Goal: Answer question/provide support: Share knowledge or assist other users

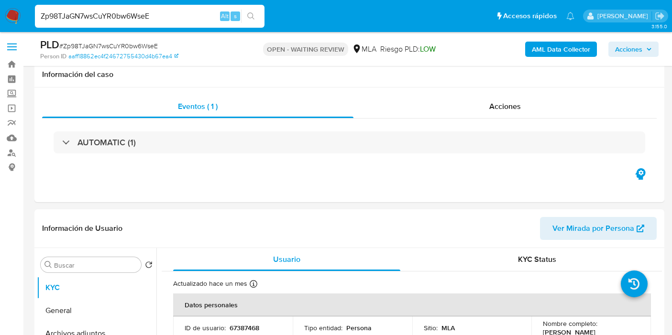
select select "10"
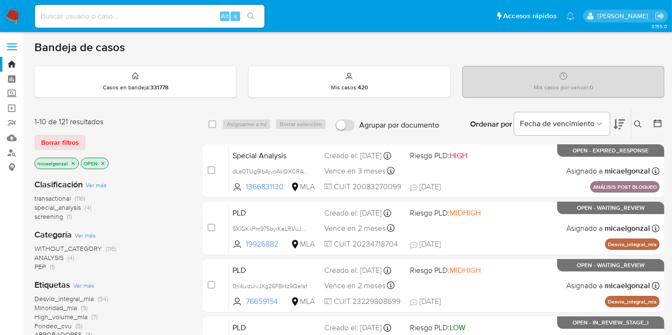
click at [9, 20] on img at bounding box center [13, 16] width 16 height 16
click at [88, 133] on div "1-10 de 118 resultados Borrar filtros micaelgonzal OPEN" at bounding box center [110, 144] width 153 height 55
click at [69, 140] on span "Borrar filtros" at bounding box center [60, 142] width 38 height 13
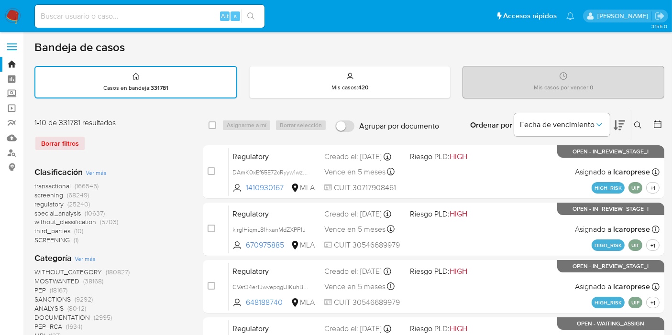
click at [634, 130] on div "Ingrese ID de usuario o caso Buscar Borrar filtros" at bounding box center [639, 125] width 16 height 30
click at [648, 110] on div at bounding box center [655, 125] width 17 height 30
click at [638, 122] on icon at bounding box center [638, 125] width 8 height 8
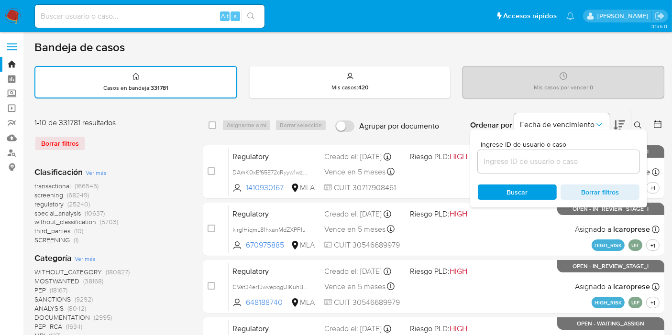
click at [610, 148] on div "Ingrese ID de usuario o caso" at bounding box center [559, 157] width 162 height 32
click at [579, 166] on input at bounding box center [559, 161] width 162 height 12
paste input "A7KRVumnv3zoXIOFI5mOhqBq"
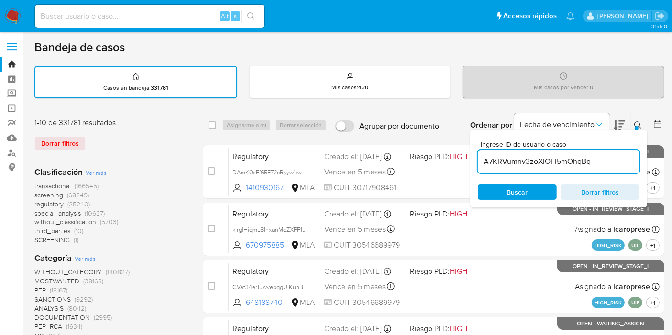
type input "A7KRVumnv3zoXIOFI5mOhqBq"
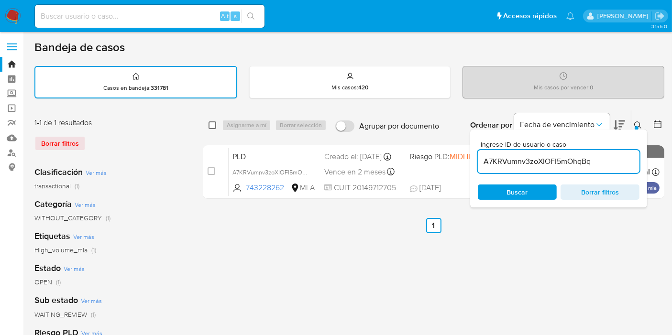
click at [211, 128] on input "checkbox" at bounding box center [212, 125] width 8 height 8
checkbox input "true"
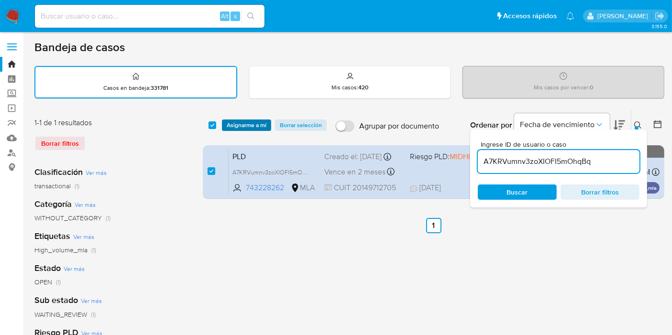
click at [230, 122] on span "Asignarme a mí" at bounding box center [247, 126] width 40 height 10
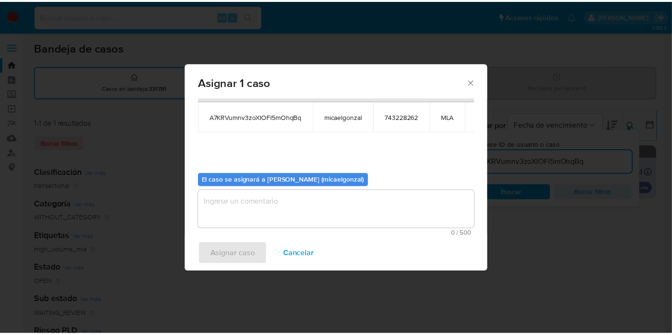
scroll to position [49, 0]
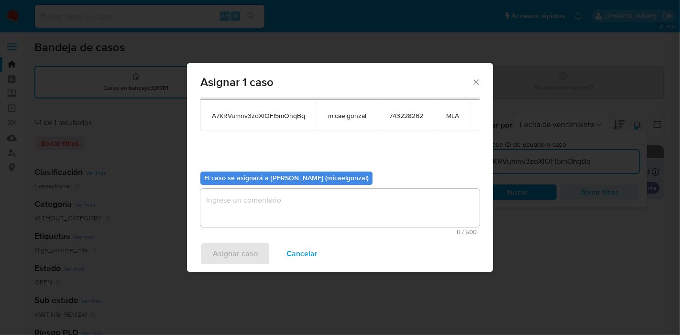
click at [278, 208] on textarea "assign-modal" at bounding box center [339, 208] width 279 height 38
click at [247, 264] on span "Asignar caso" at bounding box center [235, 253] width 45 height 21
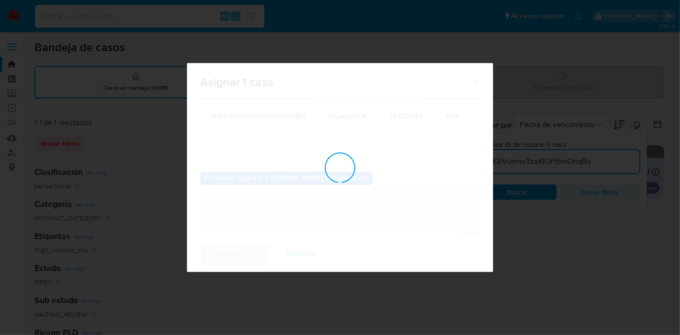
checkbox input "false"
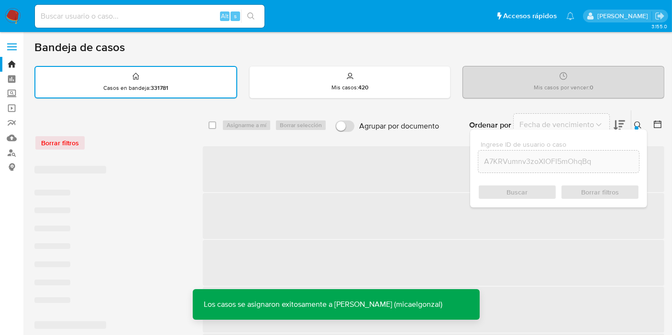
click at [180, 24] on div "Alt s" at bounding box center [150, 16] width 230 height 23
click at [182, 24] on div "Alt s" at bounding box center [150, 16] width 230 height 23
click at [187, 20] on input at bounding box center [150, 16] width 230 height 12
paste input "A7KRVumnv3zoXIOFI5mOhqBq"
type input "A7KRVumnv3zoXIOFI5mOhqBq"
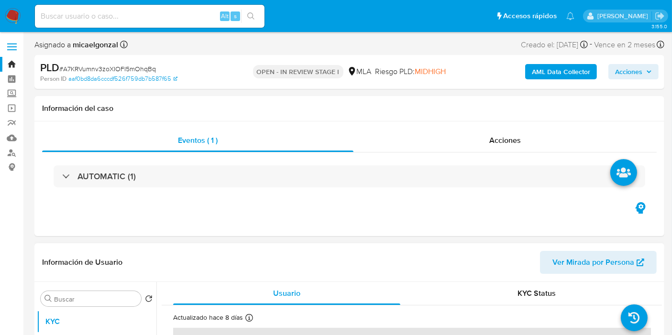
select select "10"
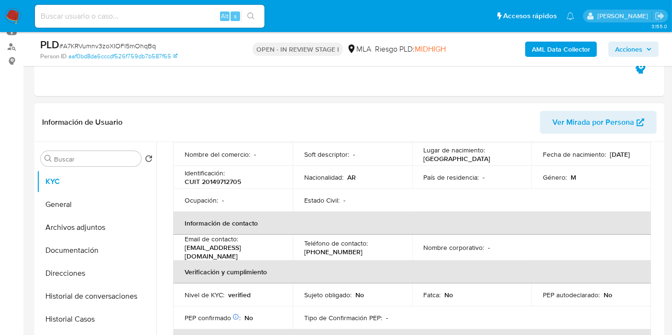
scroll to position [159, 0]
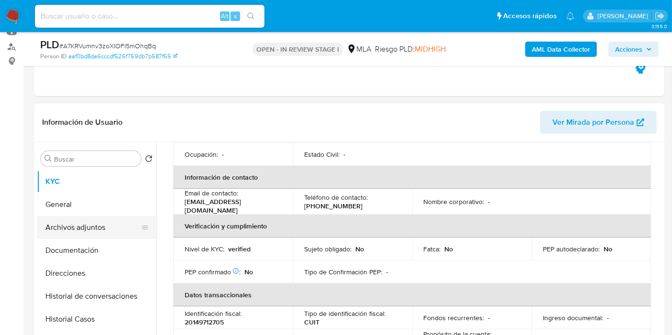
click at [109, 231] on button "Archivos adjuntos" at bounding box center [93, 227] width 112 height 23
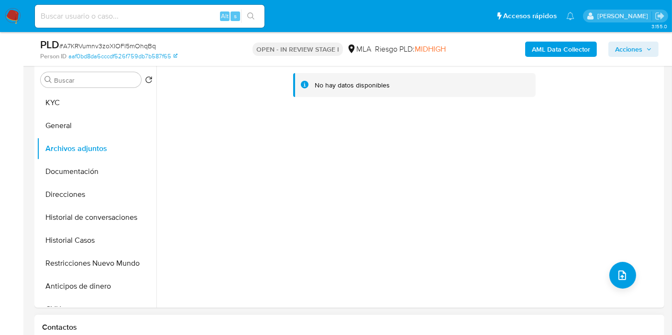
scroll to position [318, 0]
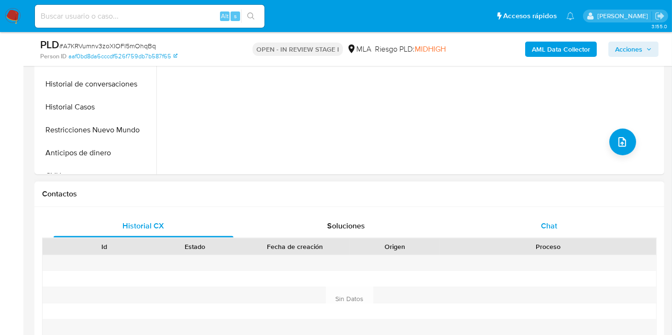
click at [541, 215] on div "Chat" at bounding box center [549, 226] width 180 height 23
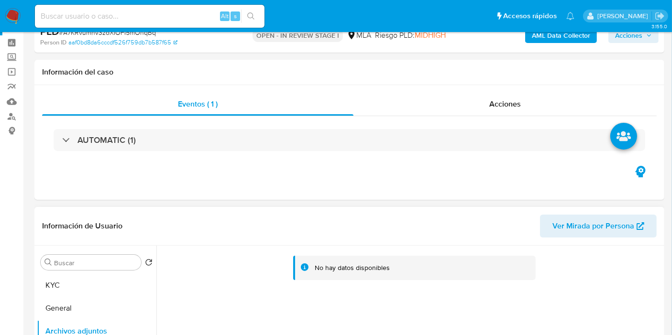
scroll to position [53, 0]
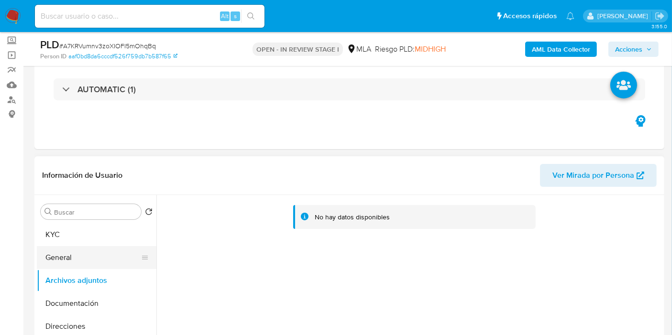
click at [85, 254] on button "General" at bounding box center [93, 257] width 112 height 23
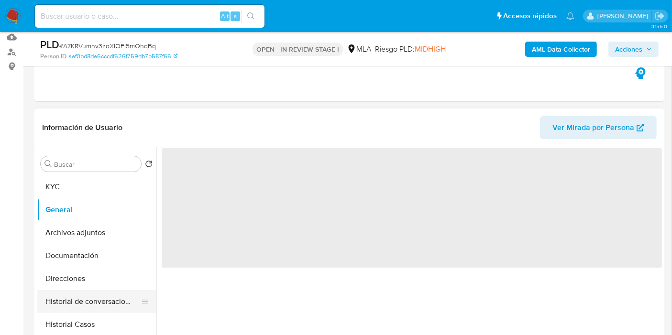
scroll to position [159, 0]
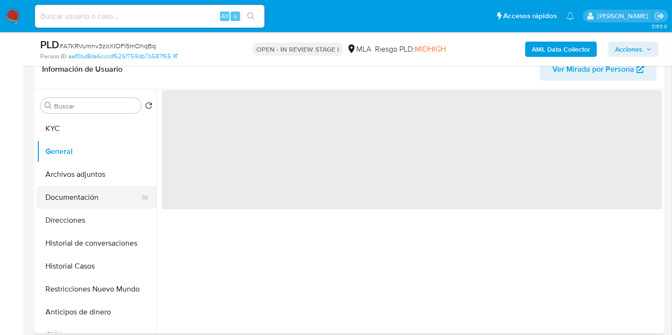
click at [80, 193] on button "Documentación" at bounding box center [93, 197] width 112 height 23
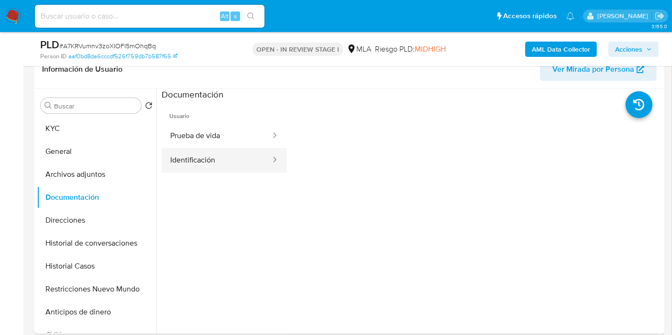
click at [184, 152] on button "Identificación" at bounding box center [217, 160] width 110 height 24
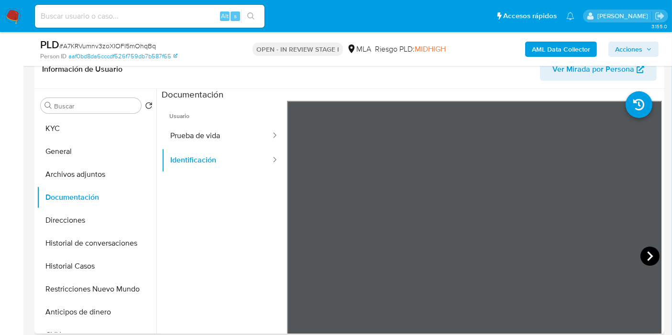
click at [642, 257] on icon at bounding box center [649, 256] width 19 height 19
click at [222, 141] on button "Prueba de vida" at bounding box center [217, 136] width 110 height 24
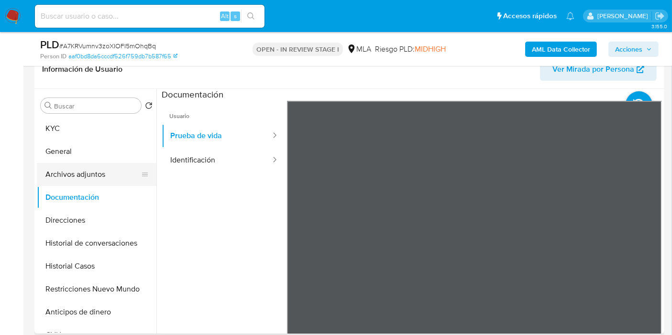
click at [52, 167] on button "Archivos adjuntos" at bounding box center [93, 174] width 112 height 23
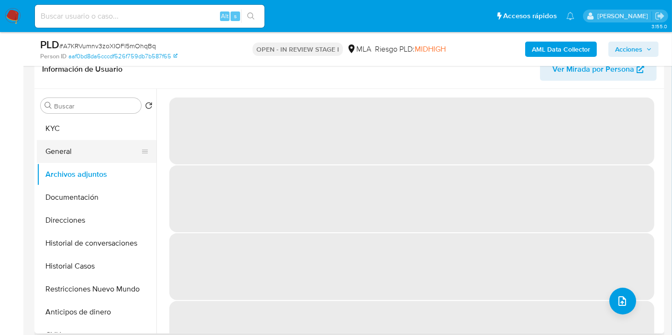
click at [120, 151] on button "General" at bounding box center [93, 151] width 112 height 23
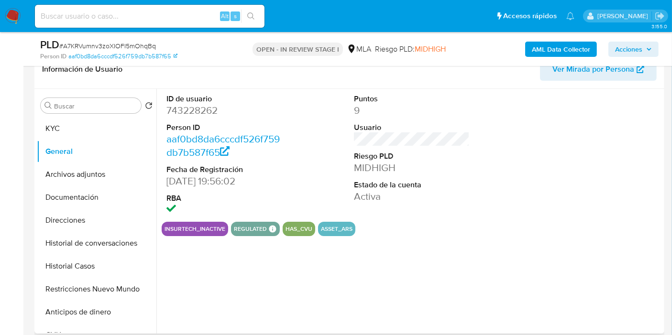
click at [199, 114] on dd "743228262" at bounding box center [224, 110] width 116 height 13
copy dd "743228262"
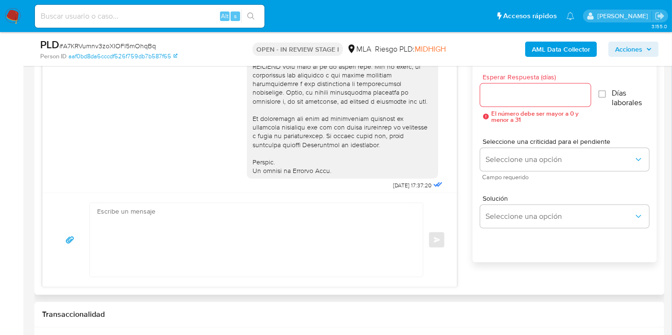
scroll to position [329, 0]
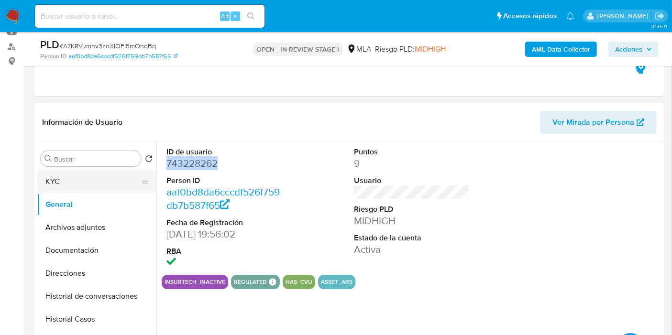
click at [88, 181] on button "KYC" at bounding box center [93, 181] width 112 height 23
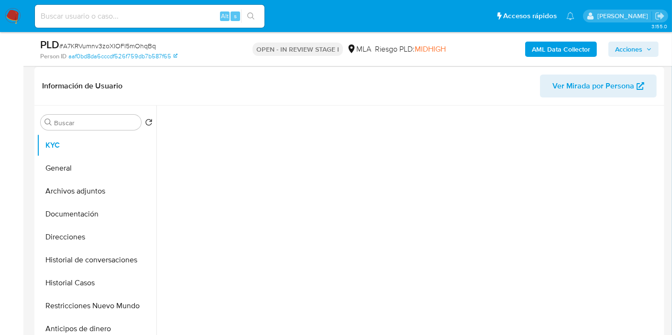
scroll to position [159, 0]
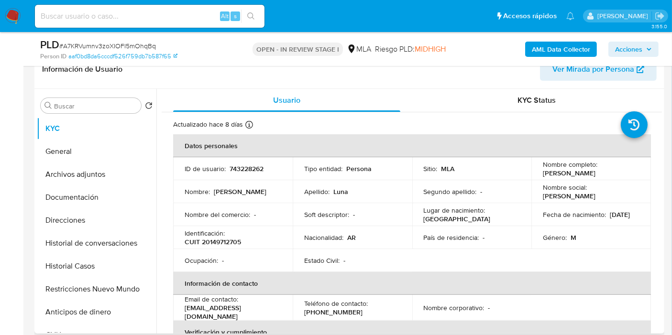
click at [546, 184] on td "Nombre social : Anibal" at bounding box center [591, 191] width 120 height 23
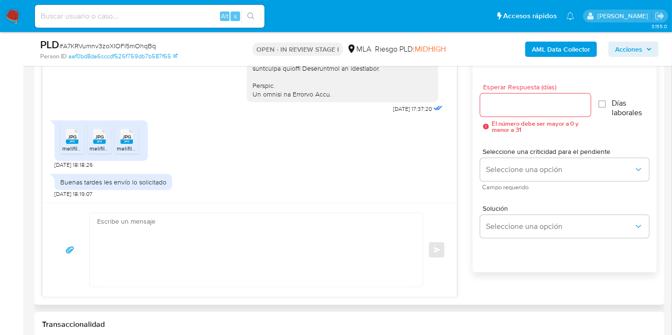
scroll to position [531, 0]
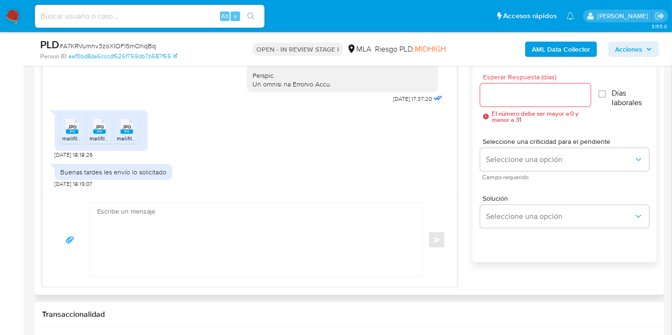
click at [199, 254] on textarea at bounding box center [254, 240] width 314 height 74
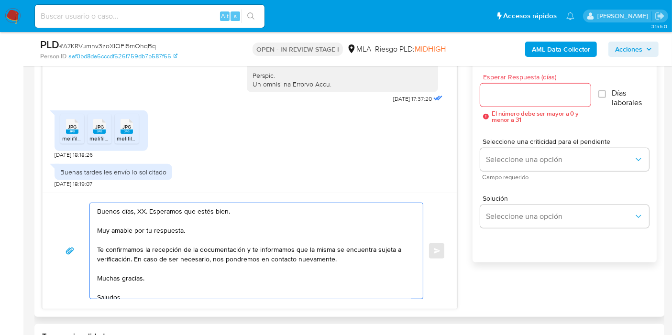
click at [142, 210] on textarea "Buenos días, XX. Esperamos que estés bien. Muy amable por tu respuesta. Te conf…" at bounding box center [254, 251] width 314 height 96
drag, startPoint x: 166, startPoint y: 212, endPoint x: 164, endPoint y: 219, distance: 6.8
click at [166, 215] on textarea "Buenos días, Francisco. Esperamos que estés bien. Muy amable por tu respuesta. …" at bounding box center [254, 251] width 314 height 96
click at [163, 221] on textarea "Buenos días, Francisco. Esperamos que estés bien. Muy amable por tu respuesta. …" at bounding box center [254, 251] width 314 height 96
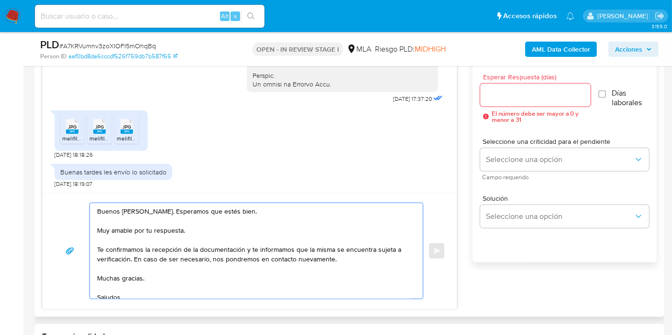
click at [161, 231] on textarea "Buenos días, Francisco. Esperamos que estés bien. Muy amable por tu respuesta. …" at bounding box center [254, 251] width 314 height 96
click at [160, 232] on textarea "Buenos días, Francisco. Esperamos que estés bien. Muy amable por tu respuesta. …" at bounding box center [254, 251] width 314 height 96
drag, startPoint x: 248, startPoint y: 248, endPoint x: 130, endPoint y: 257, distance: 118.0
click at [130, 257] on textarea "Buenos días, Francisco. Esperamos que estés bien. Muchas gracias por tu respues…" at bounding box center [254, 251] width 314 height 96
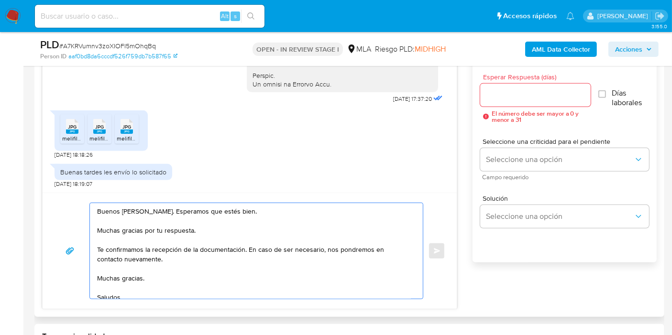
drag, startPoint x: 128, startPoint y: 268, endPoint x: 126, endPoint y: 275, distance: 7.0
click at [128, 270] on textarea "Buenos días, Francisco. Esperamos que estés bien. Muchas gracias por tu respues…" at bounding box center [254, 251] width 314 height 96
click at [126, 278] on textarea "Buenos días, Francisco. Esperamos que estés bien. Muchas gracias por tu respues…" at bounding box center [254, 251] width 314 height 96
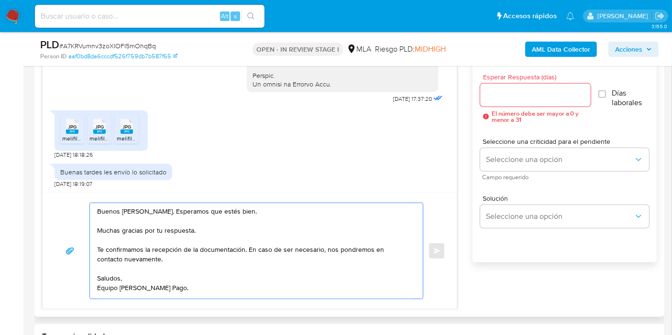
click at [115, 288] on textarea "Buenos días, Francisco. Esperamos que estés bien. Muchas gracias por tu respues…" at bounding box center [254, 251] width 314 height 96
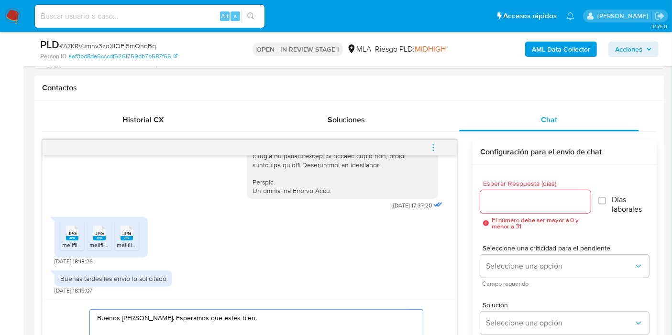
type textarea "Buenos días, Francisco. Esperamos que estés bien. Muchas gracias por tu respues…"
click at [521, 207] on div at bounding box center [535, 201] width 110 height 23
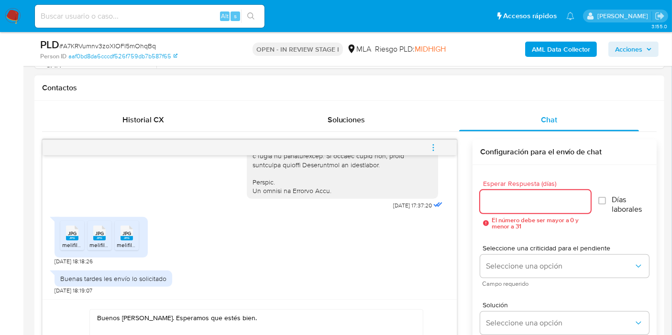
click at [531, 197] on input "Esperar Respuesta (días)" at bounding box center [535, 202] width 110 height 12
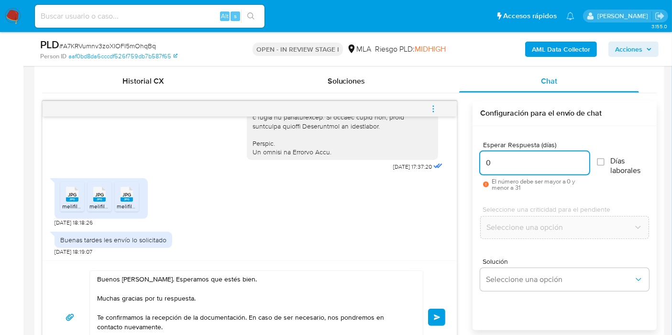
scroll to position [478, 0]
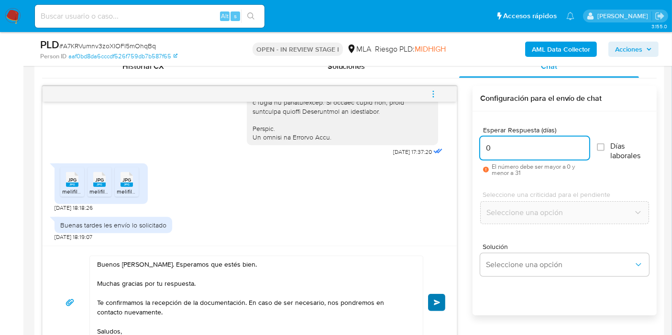
type input "0"
click at [441, 300] on button "Enviar" at bounding box center [436, 302] width 17 height 17
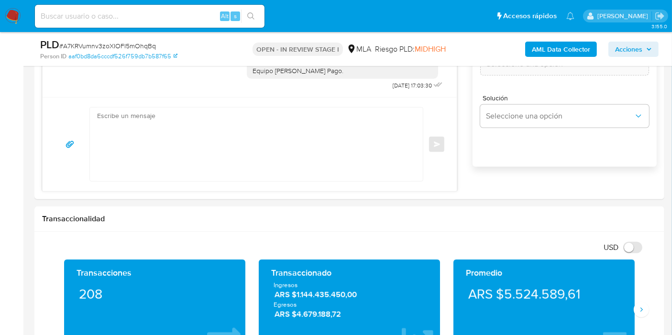
scroll to position [584, 0]
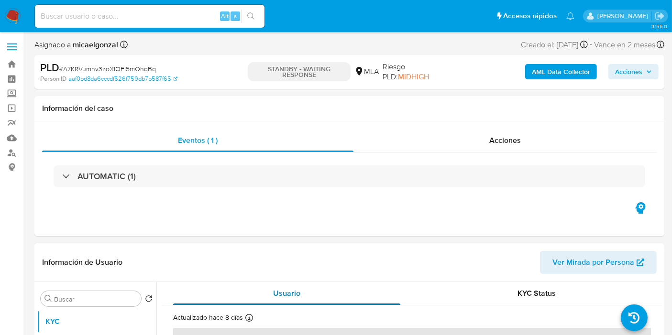
select select "10"
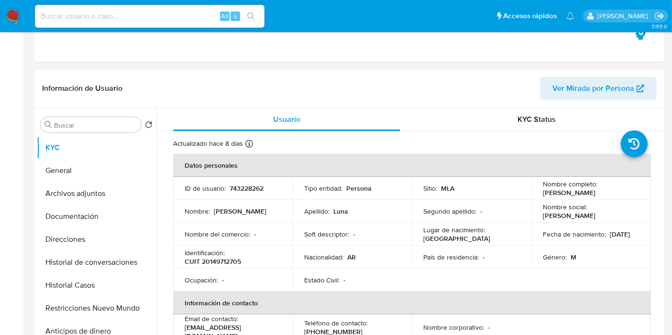
scroll to position [212, 0]
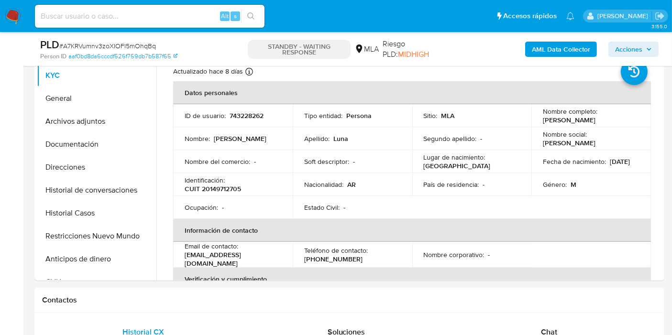
click at [129, 49] on span "# A7KRVumnv3zoXIOFI5mOhqBq" at bounding box center [107, 46] width 97 height 10
copy span "A7KRVumnv3zoXIOFI5mOhqBq"
click at [17, 14] on img at bounding box center [13, 16] width 16 height 16
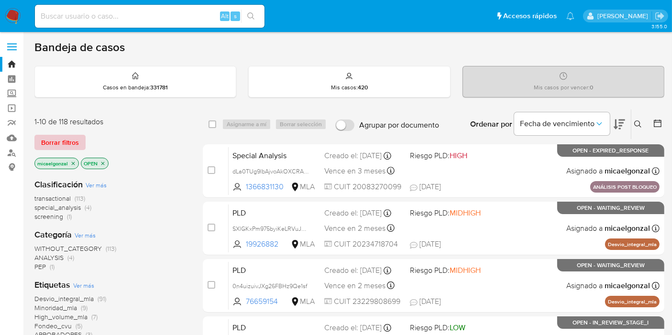
click at [74, 136] on span "Borrar filtros" at bounding box center [60, 142] width 38 height 13
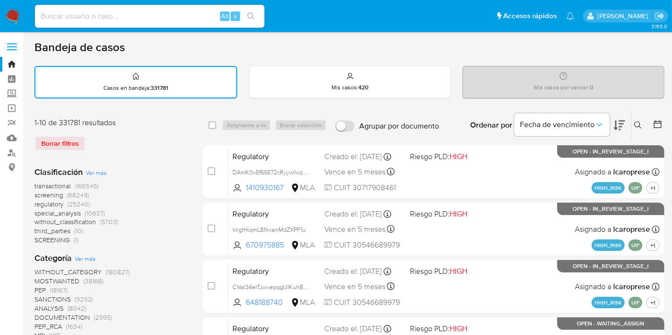
click at [640, 122] on icon at bounding box center [638, 125] width 8 height 8
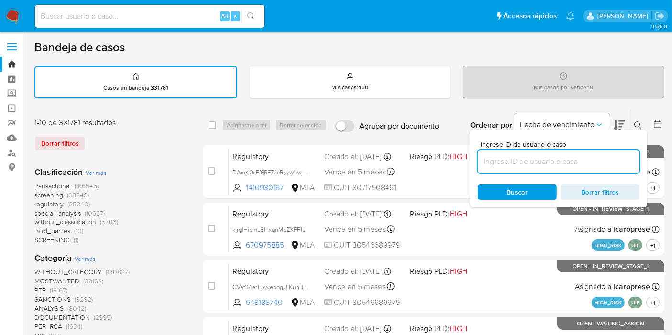
click at [561, 155] on input at bounding box center [559, 161] width 162 height 12
type input "A7KRVumnv3zoXIOFI5mOhqBq"
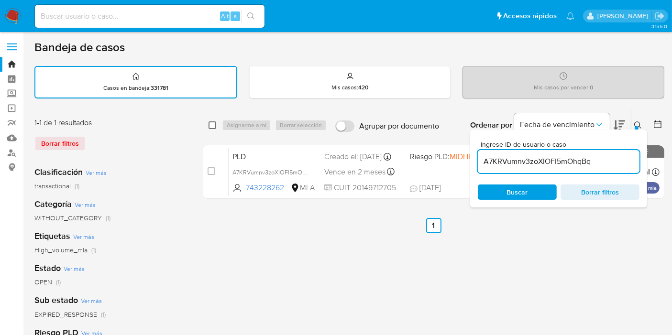
drag, startPoint x: 206, startPoint y: 126, endPoint x: 213, endPoint y: 125, distance: 6.8
click at [210, 126] on div "select-all-cases-checkbox Asignarme a mí Borrar selección Agrupar por documento…" at bounding box center [433, 125] width 461 height 30
click at [214, 123] on input "checkbox" at bounding box center [212, 125] width 8 height 8
checkbox input "true"
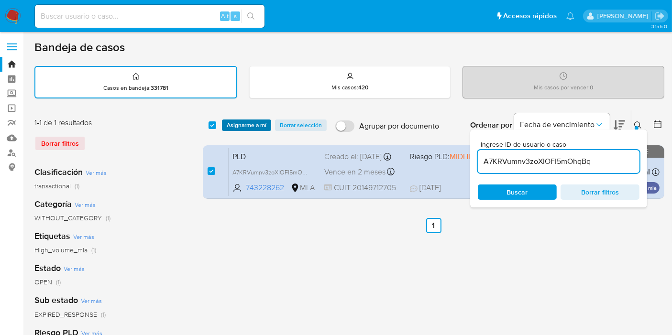
click at [241, 123] on span "Asignarme a mí" at bounding box center [247, 126] width 40 height 10
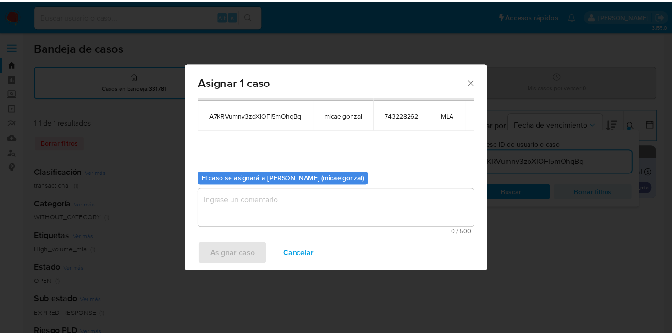
scroll to position [49, 0]
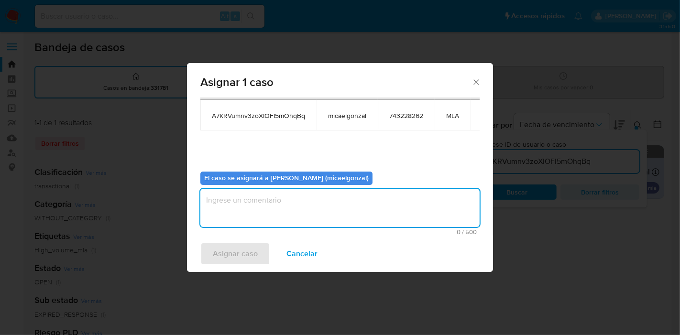
click at [262, 198] on textarea "assign-modal" at bounding box center [339, 208] width 279 height 38
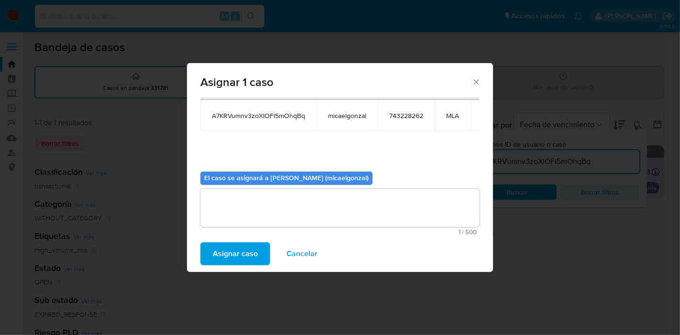
click at [245, 261] on span "Asignar caso" at bounding box center [235, 253] width 45 height 21
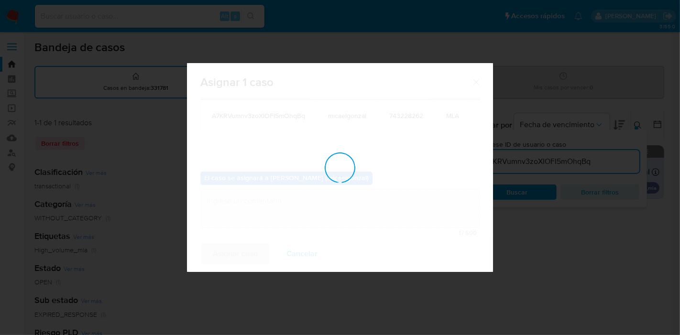
checkbox input "false"
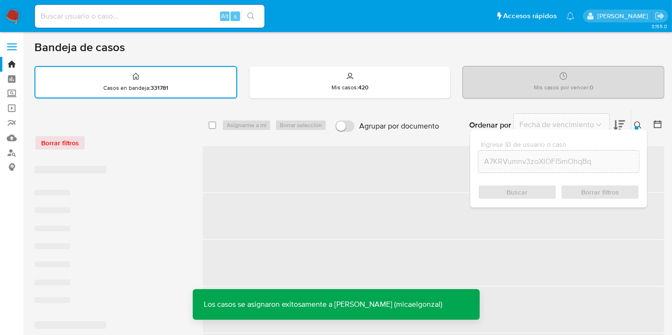
click at [181, 12] on input at bounding box center [150, 16] width 230 height 12
paste input "A7KRVumnv3zoXIOFI5mOhqBq"
type input "A7KRVumnv3zoXIOFI5mOhqBq"
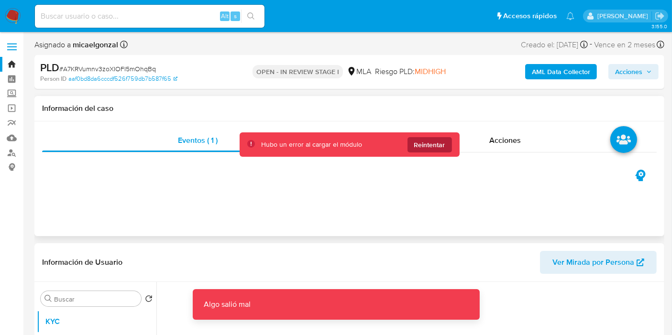
click at [442, 141] on span "Reintentar" at bounding box center [429, 144] width 31 height 15
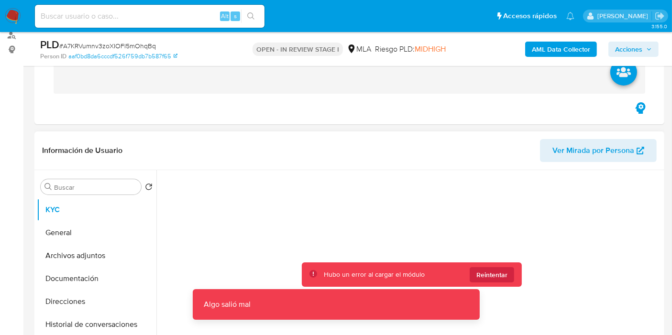
scroll to position [212, 0]
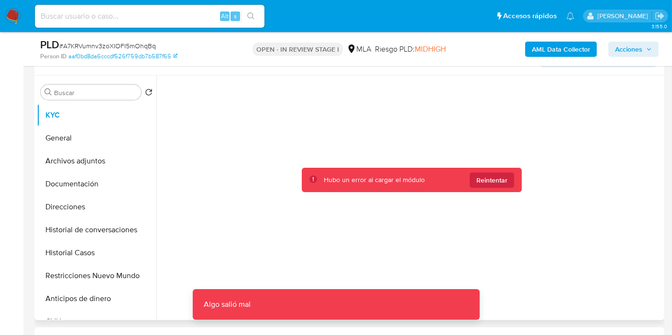
select select "10"
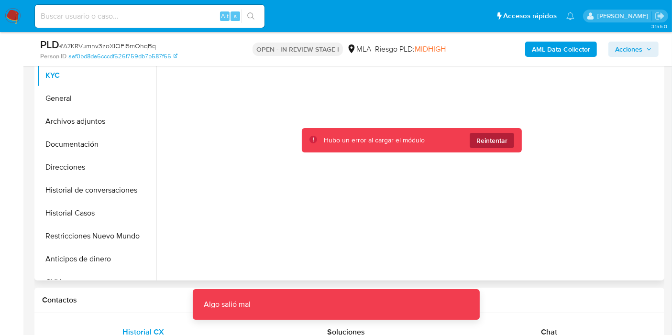
click at [479, 144] on span "Reintentar" at bounding box center [491, 140] width 31 height 15
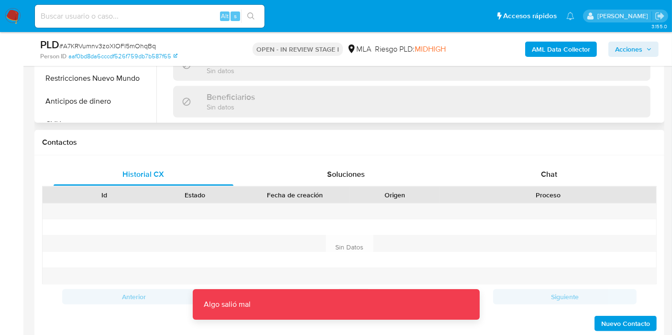
scroll to position [372, 0]
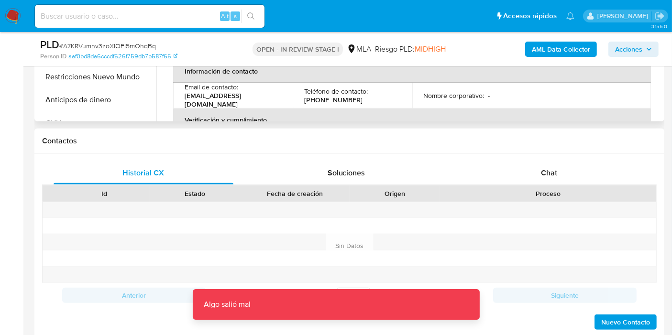
click at [537, 184] on div "Historial CX Soluciones Chat Id Estado Fecha de creación Origen Proceso Anterio…" at bounding box center [349, 246] width 614 height 169
click at [539, 174] on div "Chat" at bounding box center [549, 173] width 180 height 23
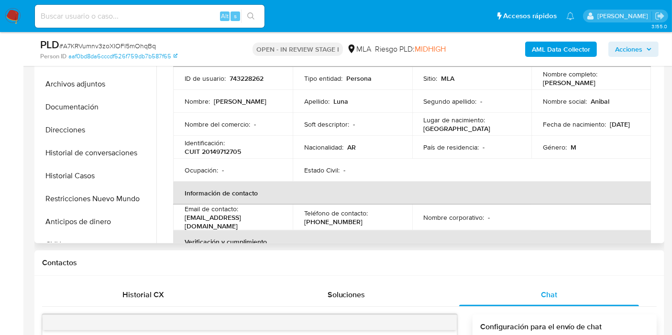
scroll to position [106, 0]
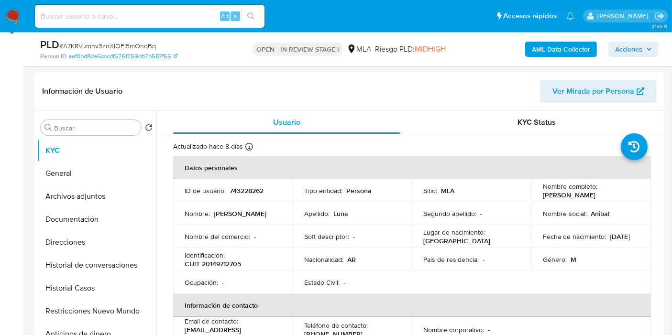
scroll to position [159, 0]
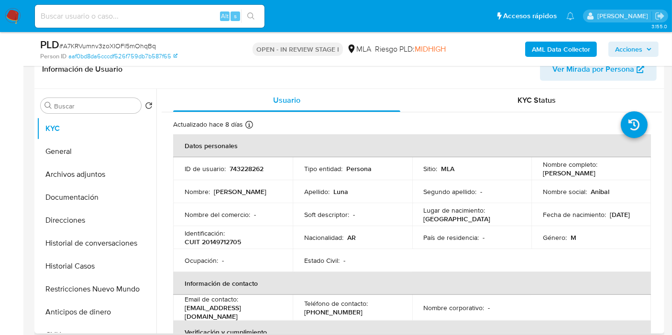
select select "10"
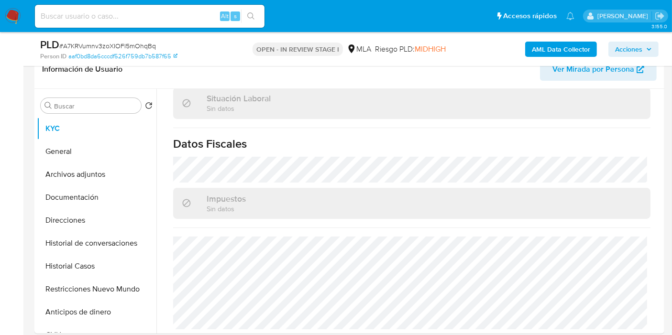
scroll to position [372, 0]
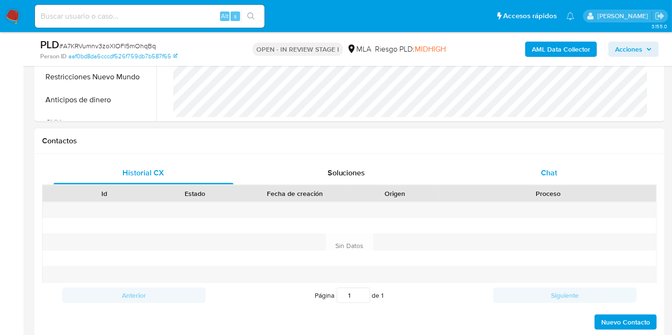
click at [577, 175] on div "Chat" at bounding box center [549, 173] width 180 height 23
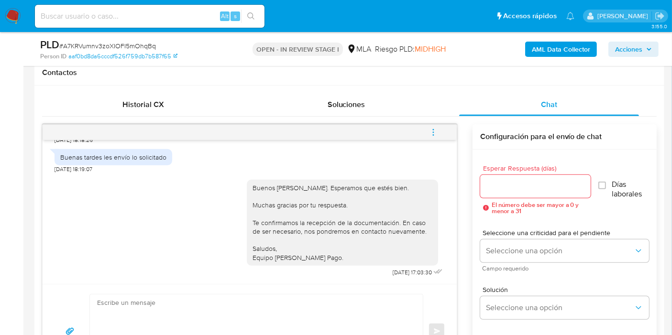
scroll to position [478, 0]
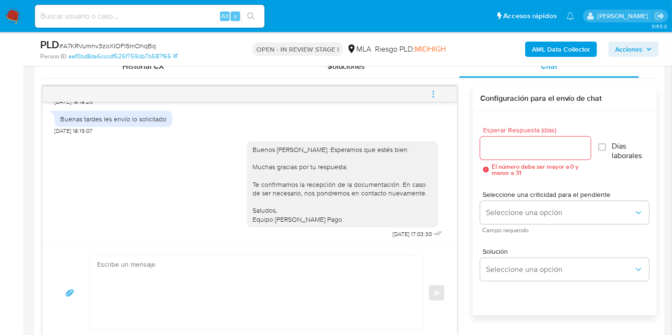
click at [429, 95] on icon "menu-action" at bounding box center [433, 94] width 9 height 9
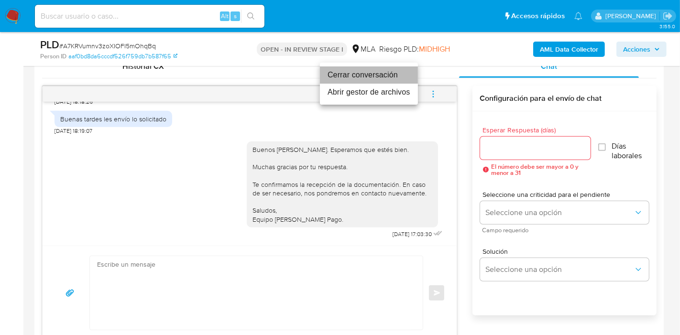
click at [384, 76] on li "Cerrar conversación" at bounding box center [369, 74] width 98 height 17
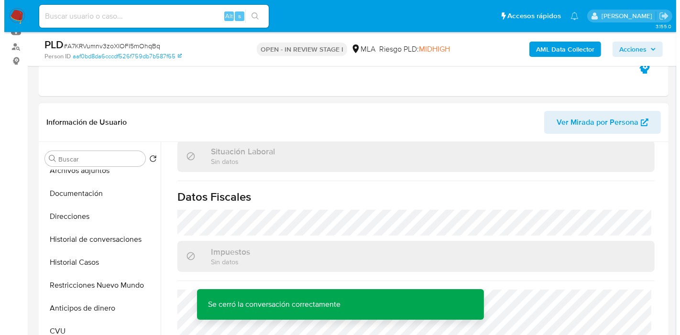
scroll to position [106, 0]
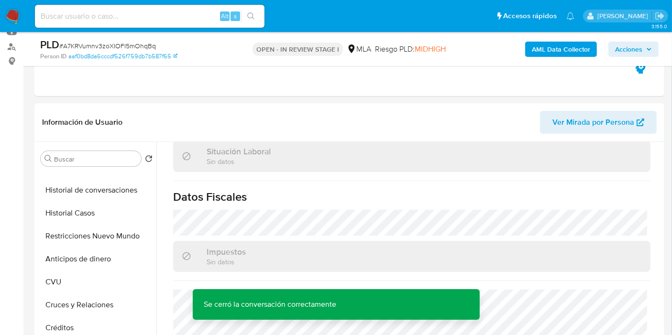
click at [561, 50] on b "AML Data Collector" at bounding box center [561, 49] width 58 height 15
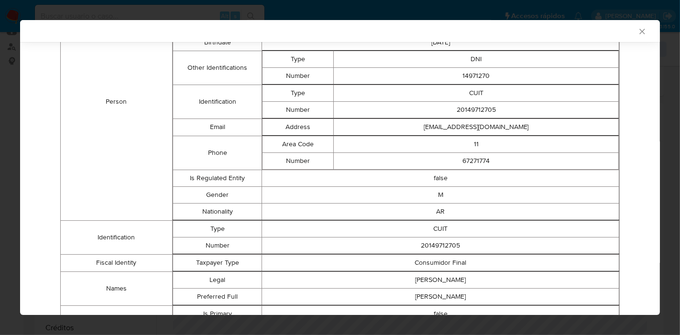
scroll to position [82, 0]
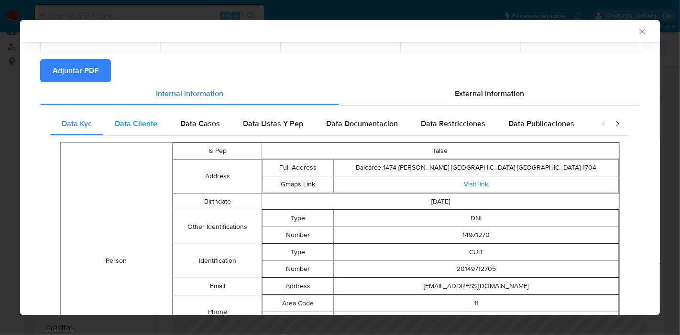
click at [153, 121] on span "Data Cliente" at bounding box center [136, 123] width 43 height 11
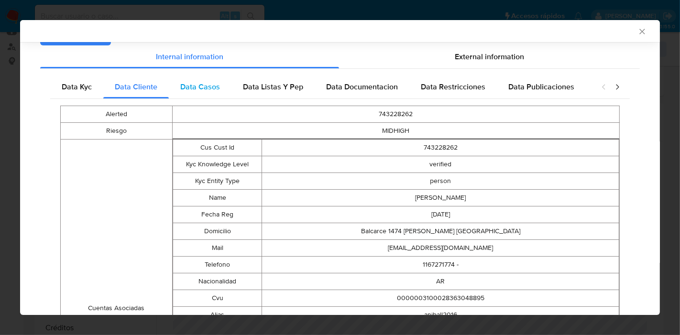
click at [205, 92] on div "Data Casos" at bounding box center [200, 87] width 63 height 23
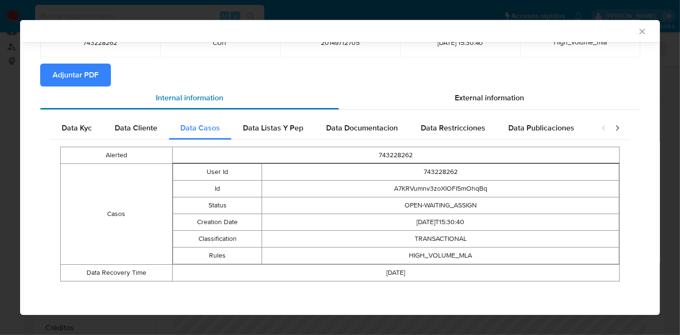
scroll to position [77, 0]
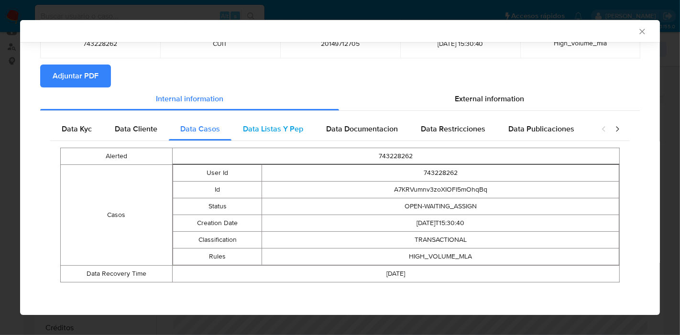
click at [274, 123] on span "Data Listas Y Pep" at bounding box center [273, 128] width 60 height 11
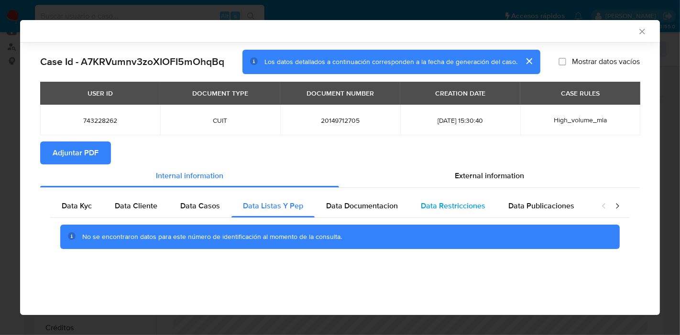
drag, startPoint x: 346, startPoint y: 205, endPoint x: 414, endPoint y: 198, distance: 68.3
click at [346, 206] on span "Data Documentacion" at bounding box center [362, 205] width 72 height 11
click at [419, 198] on div "Data Restricciones" at bounding box center [453, 206] width 88 height 23
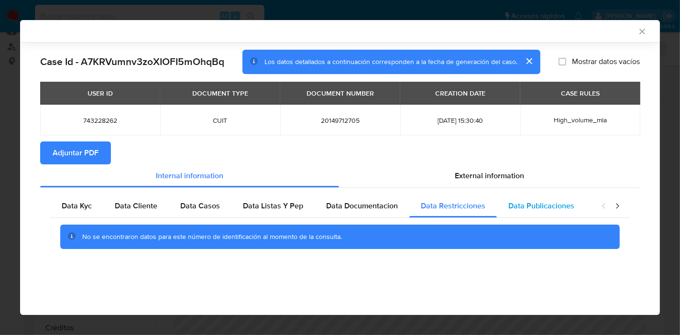
drag, startPoint x: 521, startPoint y: 215, endPoint x: 526, endPoint y: 212, distance: 5.3
click at [523, 214] on div "Data Publicaciones" at bounding box center [541, 206] width 89 height 23
click at [617, 208] on icon "closure-recommendation-modal" at bounding box center [618, 206] width 10 height 10
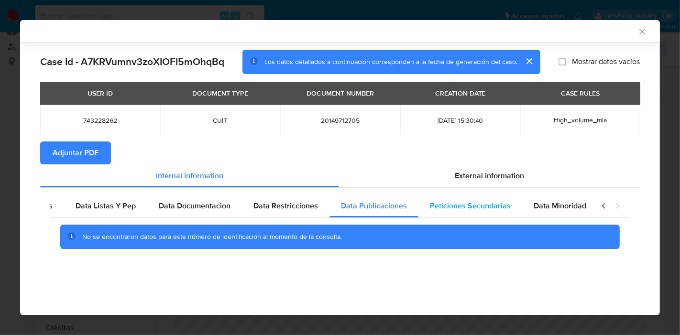
scroll to position [0, 168]
click at [490, 208] on span "Peticiones Secundarias" at bounding box center [469, 205] width 81 height 11
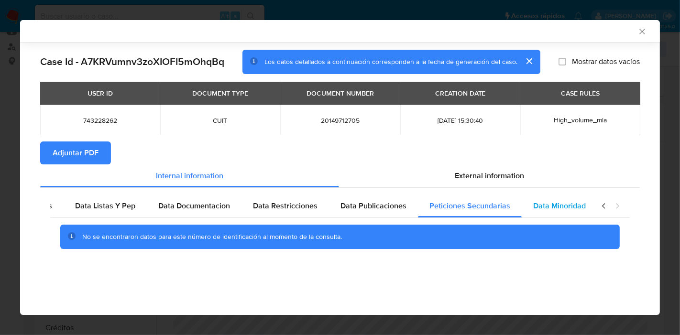
click at [587, 208] on div "Data Minoridad" at bounding box center [560, 206] width 76 height 23
click at [604, 206] on icon "closure-recommendation-modal" at bounding box center [604, 206] width 10 height 10
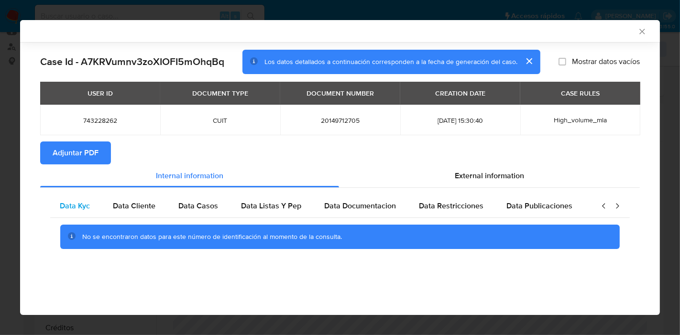
scroll to position [0, 0]
drag, startPoint x: 72, startPoint y: 205, endPoint x: 431, endPoint y: 152, distance: 362.5
click at [85, 203] on span "Data Kyc" at bounding box center [77, 205] width 30 height 11
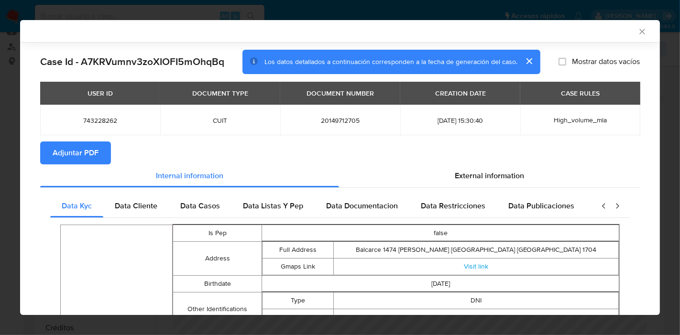
click at [471, 177] on span "External information" at bounding box center [489, 175] width 69 height 11
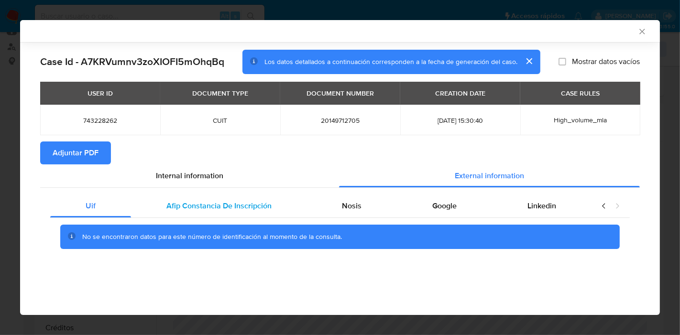
click at [221, 208] on span "Afip Constancia De Inscripción" at bounding box center [218, 205] width 105 height 11
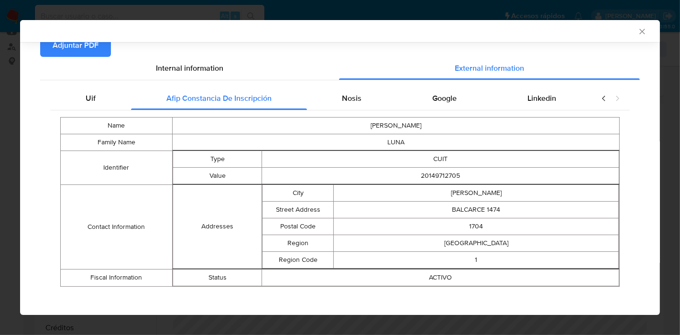
scroll to position [112, 0]
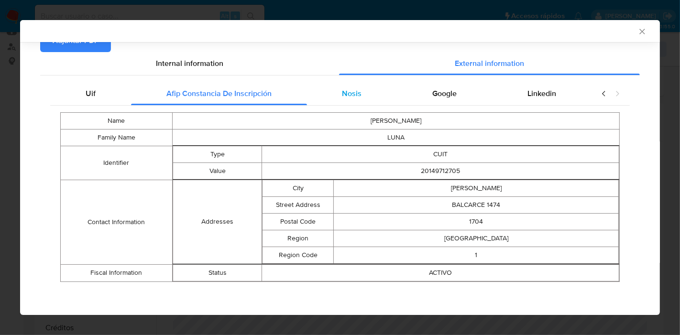
click at [342, 98] on span "Nosis" at bounding box center [352, 93] width 20 height 11
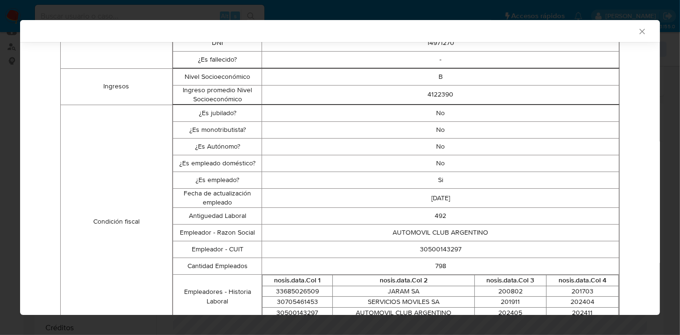
scroll to position [153, 0]
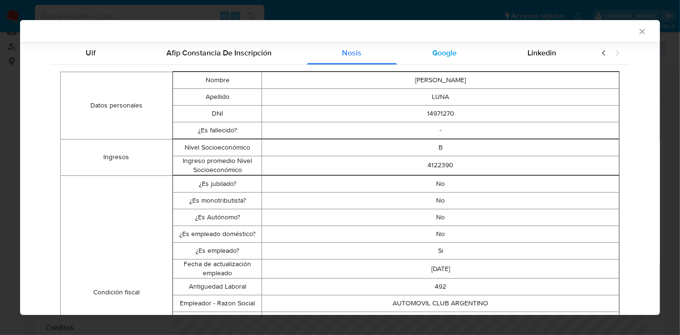
click at [464, 58] on div "Google" at bounding box center [444, 53] width 95 height 23
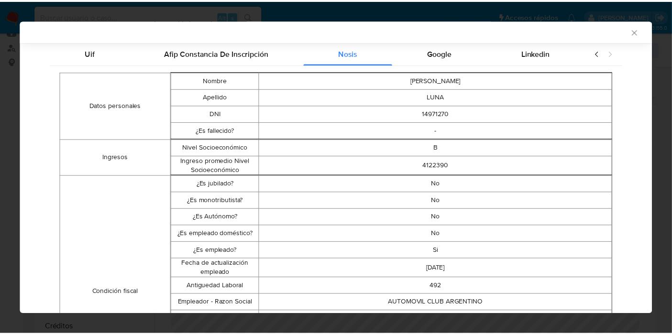
scroll to position [0, 0]
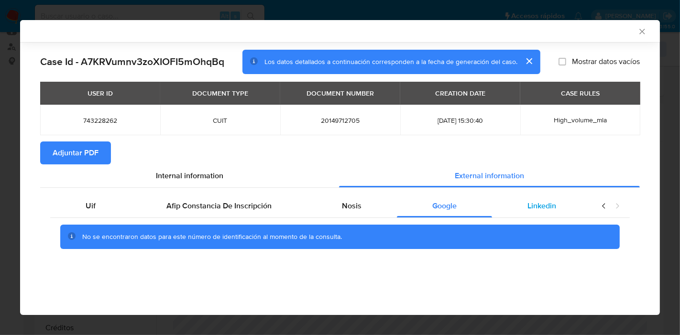
click at [553, 206] on span "Linkedin" at bounding box center [541, 205] width 29 height 11
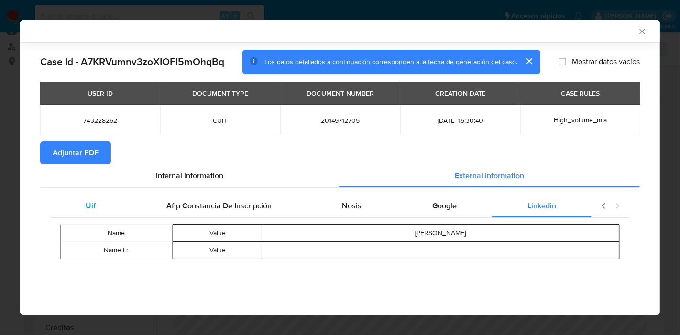
click at [115, 210] on div "Uif" at bounding box center [90, 206] width 81 height 23
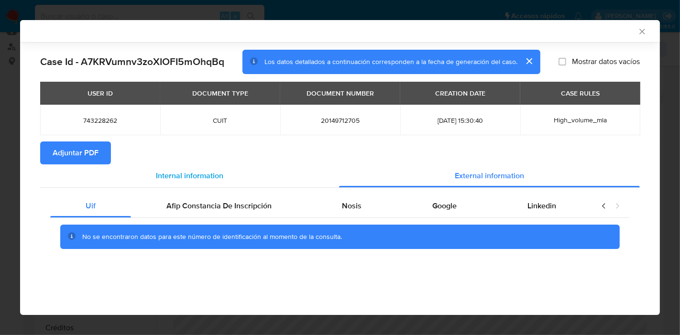
click at [162, 166] on div "Internal information" at bounding box center [189, 175] width 299 height 23
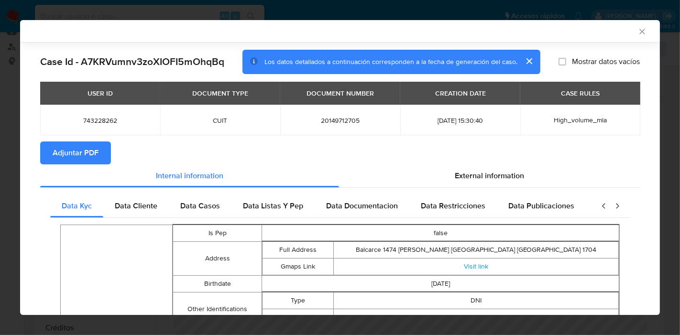
click at [68, 144] on span "Adjuntar PDF" at bounding box center [76, 152] width 46 height 21
click at [0, 182] on div "AML Data Collector Case Id - A7KRVumnv3zoXIOFI5mOhqBq Los datos detallados a co…" at bounding box center [340, 167] width 680 height 335
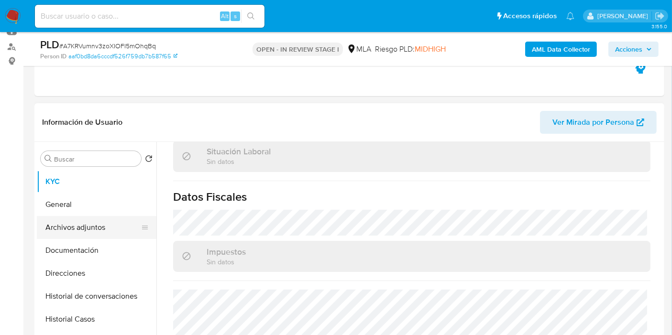
click at [71, 230] on button "Archivos adjuntos" at bounding box center [93, 227] width 112 height 23
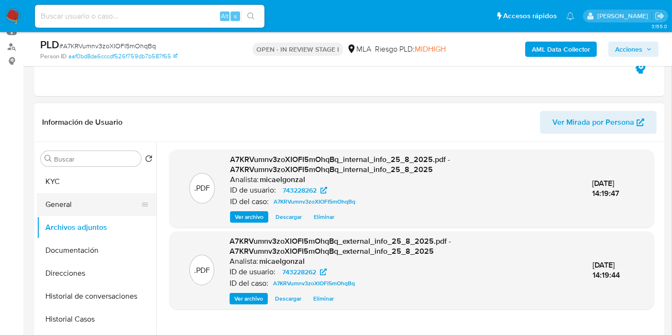
click at [89, 209] on button "General" at bounding box center [93, 204] width 112 height 23
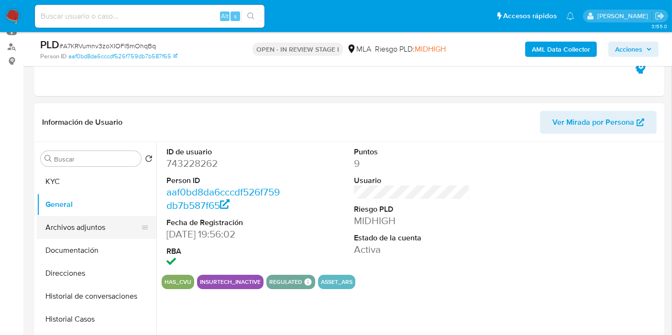
click at [87, 224] on button "Archivos adjuntos" at bounding box center [93, 227] width 112 height 23
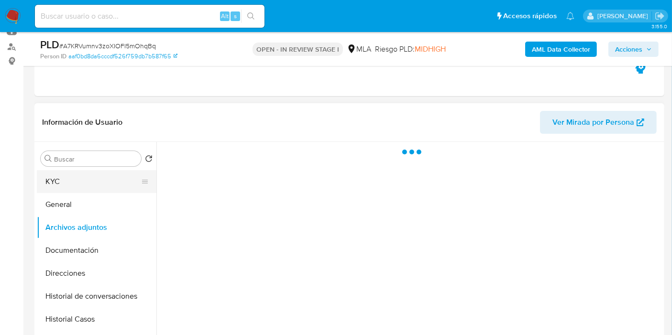
click at [78, 182] on button "KYC" at bounding box center [93, 181] width 112 height 23
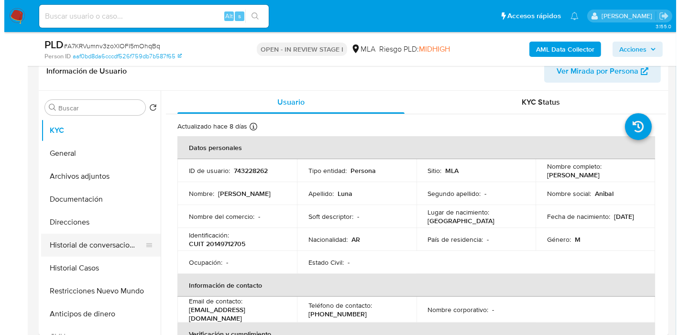
scroll to position [212, 0]
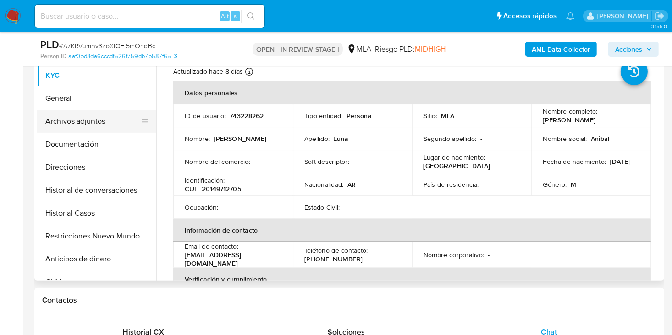
click at [79, 123] on button "Archivos adjuntos" at bounding box center [93, 121] width 112 height 23
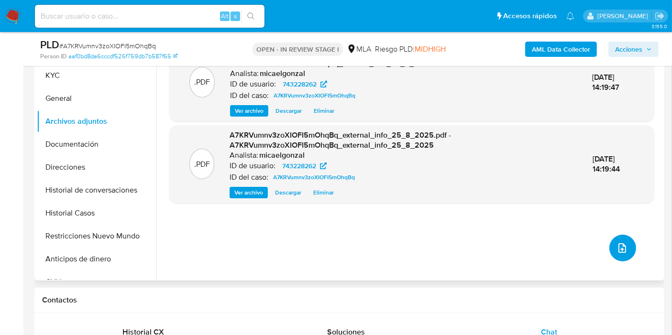
click at [624, 235] on button "upload-file" at bounding box center [622, 248] width 27 height 27
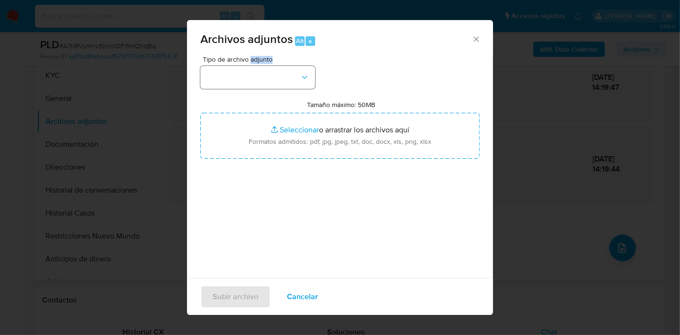
click at [254, 78] on div "Tipo de archivo adjunto" at bounding box center [257, 72] width 115 height 33
click at [254, 79] on button "button" at bounding box center [257, 77] width 115 height 23
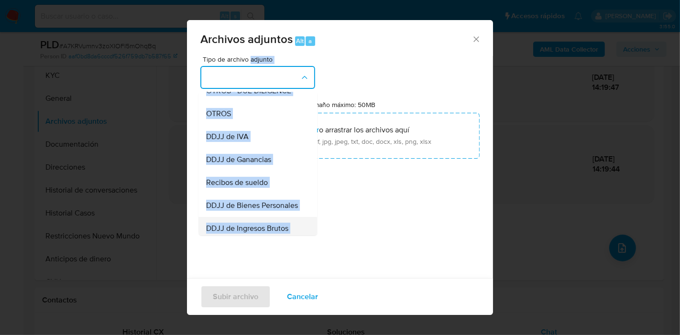
scroll to position [265, 0]
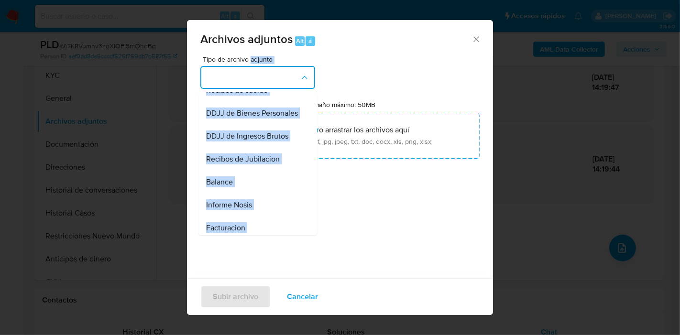
drag, startPoint x: 266, startPoint y: 101, endPoint x: 278, endPoint y: 107, distance: 13.3
click at [267, 95] on span "Recibos de sueldo" at bounding box center [237, 91] width 62 height 10
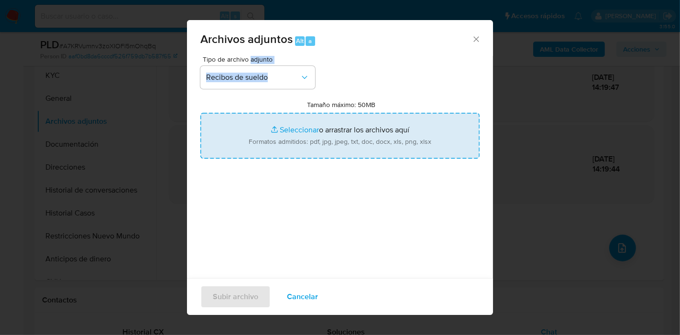
click at [337, 135] on input "Tamaño máximo: 50MB Seleccionar archivos" at bounding box center [339, 136] width 279 height 46
type input "C:\fakepath\Recibos de Sueldo de mayo - julio 2025.pdf"
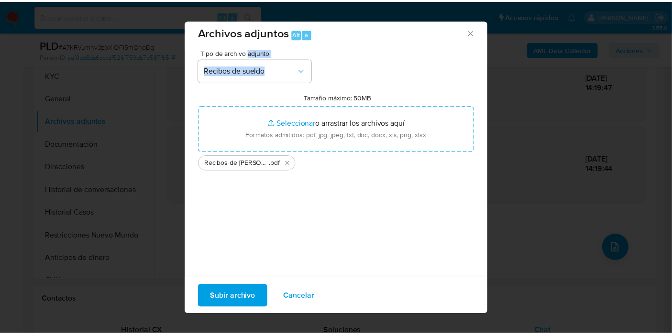
scroll to position [10, 0]
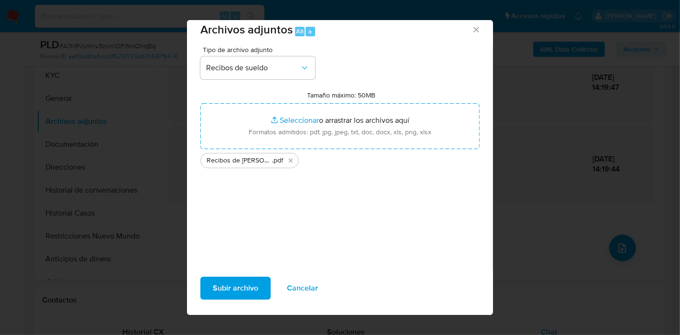
drag, startPoint x: 287, startPoint y: 200, endPoint x: 270, endPoint y: 86, distance: 115.6
click at [287, 197] on div "Tipo de archivo adjunto Recibos de sueldo Tamaño máximo: 50MB Seleccionar archi…" at bounding box center [339, 159] width 279 height 226
click at [235, 275] on div "Subir archivo Cancelar" at bounding box center [340, 292] width 306 height 45
click at [239, 285] on span "Subir archivo" at bounding box center [235, 288] width 45 height 21
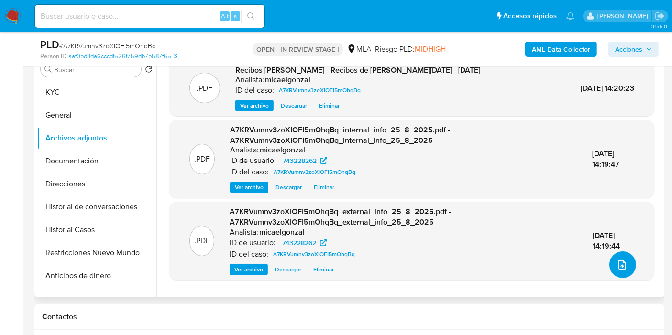
scroll to position [212, 0]
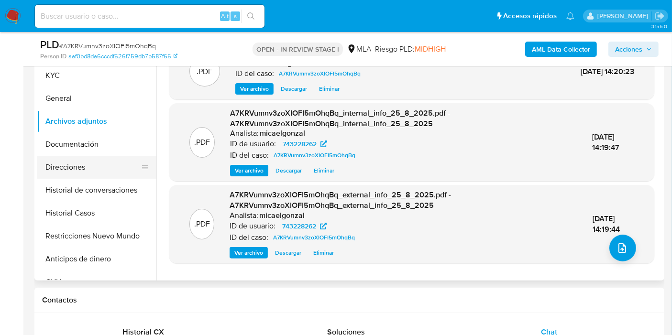
click at [64, 177] on button "Direcciones" at bounding box center [93, 167] width 112 height 23
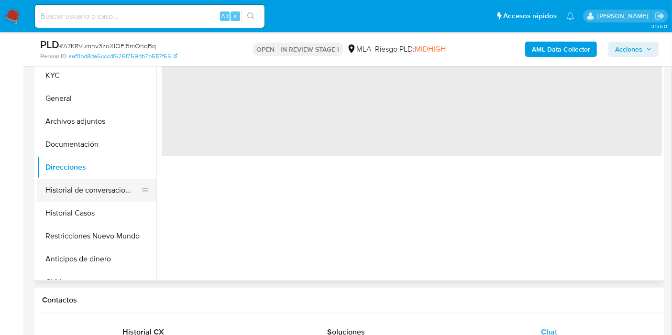
click at [74, 196] on button "Historial de conversaciones" at bounding box center [93, 190] width 112 height 23
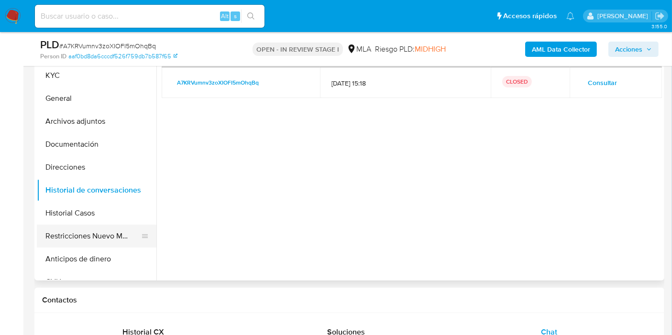
click at [97, 235] on button "Restricciones Nuevo Mundo" at bounding box center [93, 236] width 112 height 23
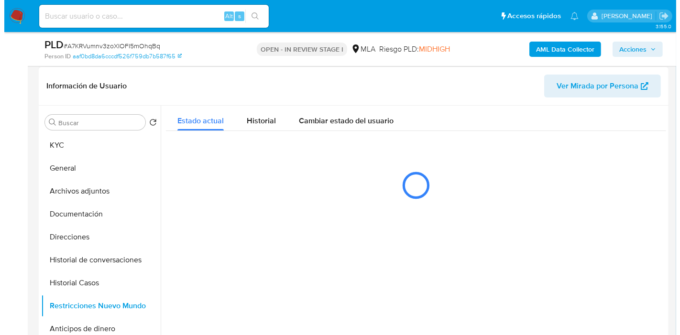
scroll to position [159, 0]
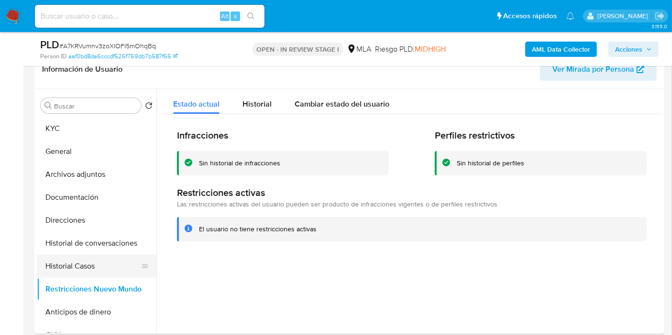
click at [105, 263] on button "Historial Casos" at bounding box center [93, 266] width 112 height 23
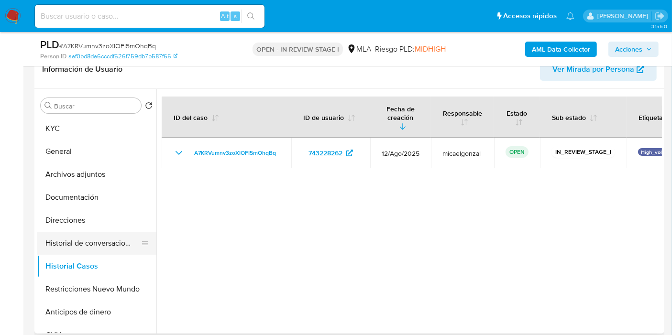
click at [127, 232] on button "Historial de conversaciones" at bounding box center [93, 243] width 112 height 23
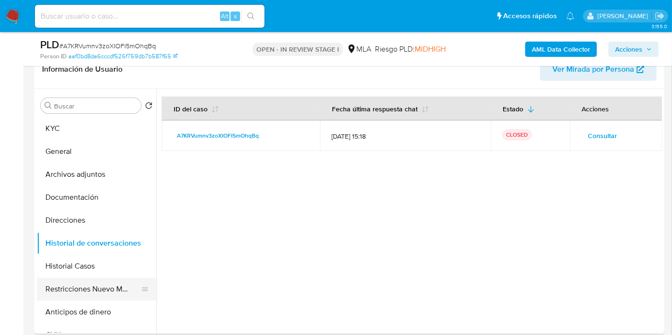
click at [90, 296] on button "Restricciones Nuevo Mundo" at bounding box center [93, 289] width 112 height 23
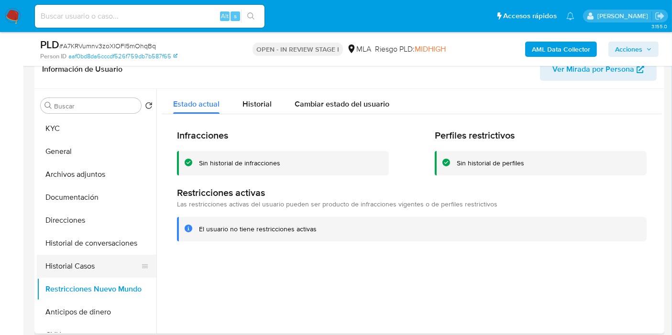
click at [123, 264] on button "Historial Casos" at bounding box center [93, 266] width 112 height 23
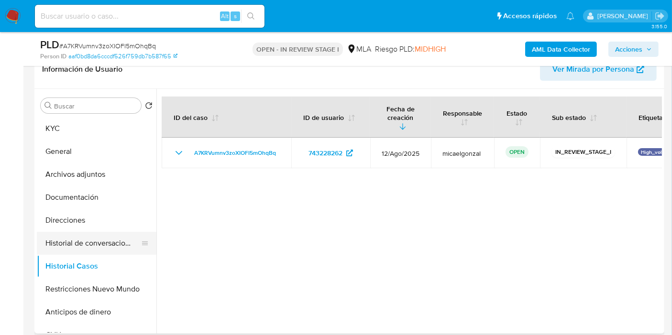
click at [87, 243] on button "Historial de conversaciones" at bounding box center [93, 243] width 112 height 23
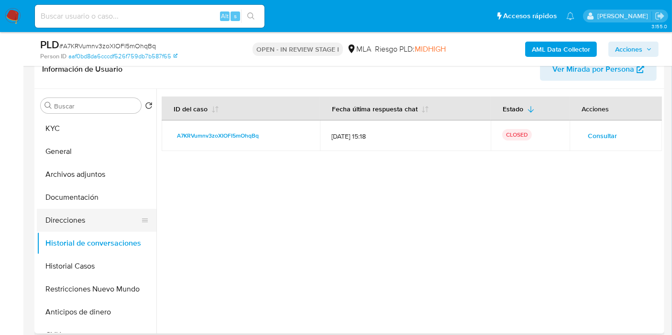
click at [84, 216] on button "Direcciones" at bounding box center [93, 220] width 112 height 23
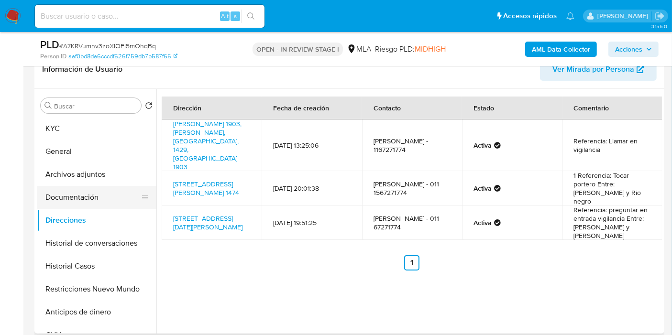
click at [91, 192] on button "Documentación" at bounding box center [93, 197] width 112 height 23
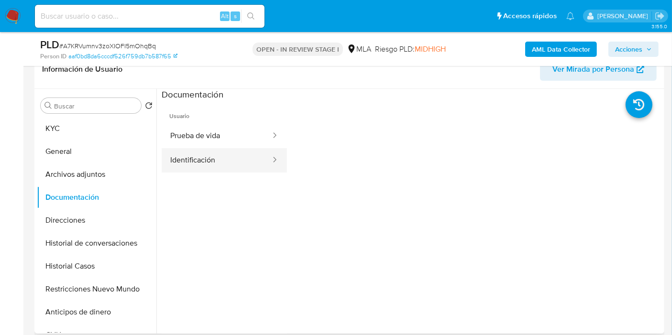
click at [210, 160] on button "Identificación" at bounding box center [217, 160] width 110 height 24
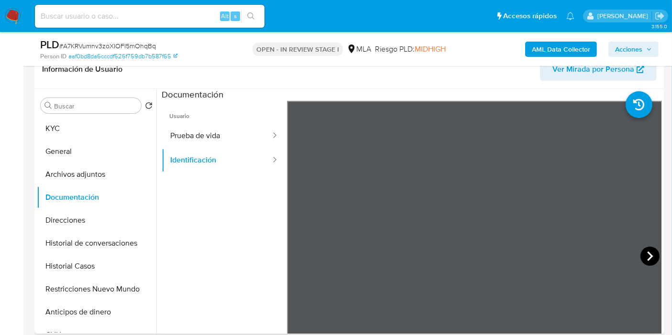
click at [646, 257] on icon at bounding box center [649, 256] width 19 height 19
click at [72, 176] on button "Archivos adjuntos" at bounding box center [93, 174] width 112 height 23
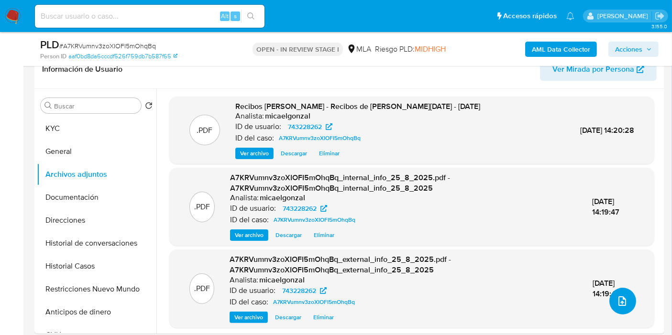
click at [611, 292] on button "upload-file" at bounding box center [622, 301] width 27 height 27
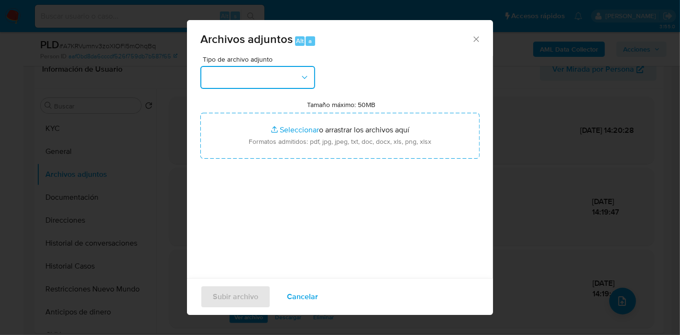
click at [270, 78] on button "button" at bounding box center [257, 77] width 115 height 23
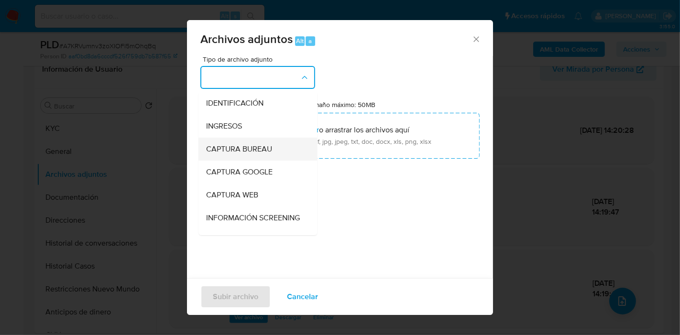
scroll to position [106, 0]
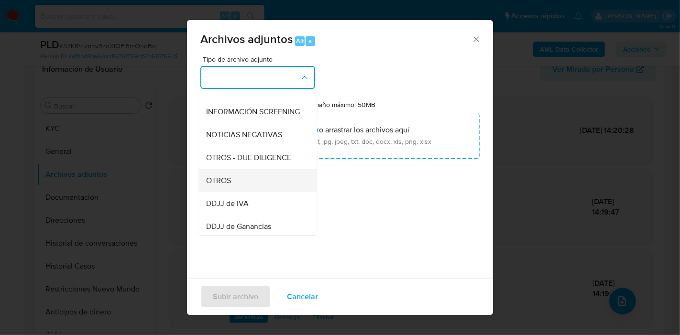
click at [251, 185] on div "OTROS" at bounding box center [255, 180] width 98 height 23
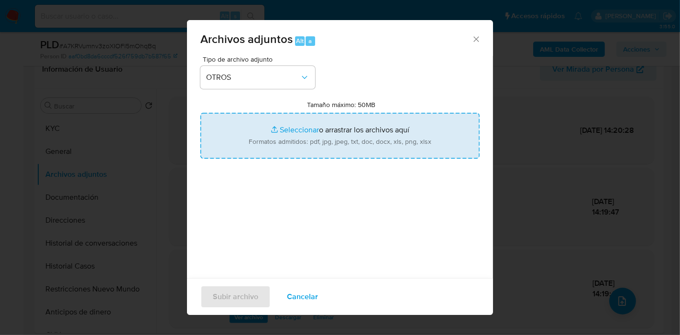
click at [339, 120] on input "Tamaño máximo: 50MB Seleccionar archivos" at bounding box center [339, 136] width 279 height 46
type input "C:\fakepath\Movimientos de Francisco Anibal Luna.xlsx"
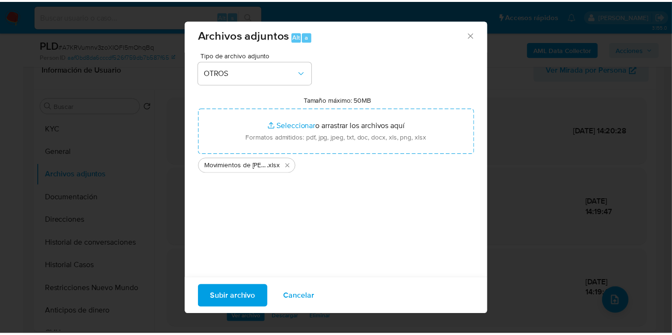
scroll to position [10, 0]
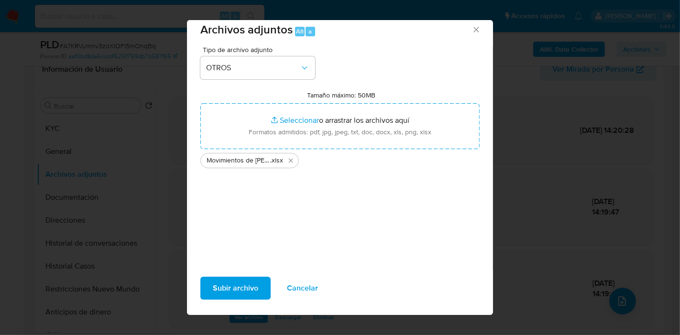
drag, startPoint x: 230, startPoint y: 312, endPoint x: 236, endPoint y: 306, distance: 8.5
click at [230, 312] on div "Subir archivo Cancelar" at bounding box center [340, 292] width 306 height 45
click at [238, 301] on div "Subir archivo Cancelar" at bounding box center [340, 292] width 306 height 45
click at [241, 290] on span "Subir archivo" at bounding box center [235, 288] width 45 height 21
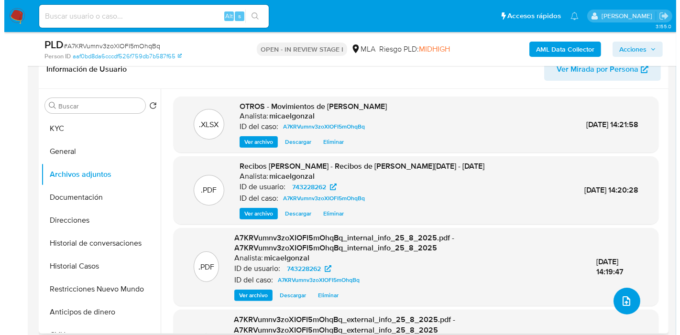
scroll to position [0, 0]
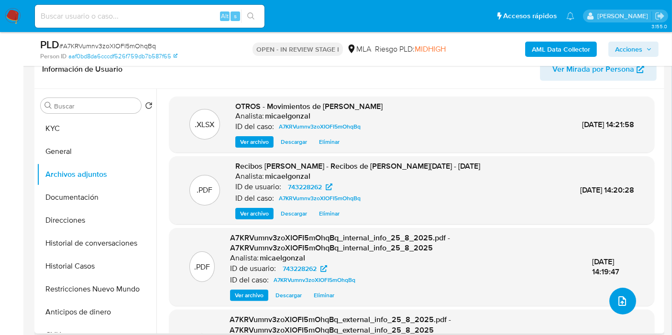
click at [628, 296] on button "upload-file" at bounding box center [622, 301] width 27 height 27
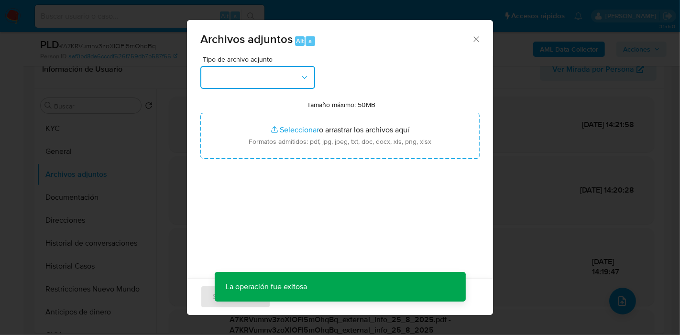
click at [272, 81] on button "button" at bounding box center [257, 77] width 115 height 23
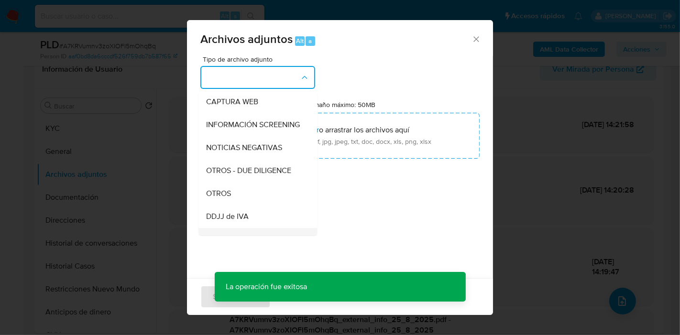
scroll to position [159, 0]
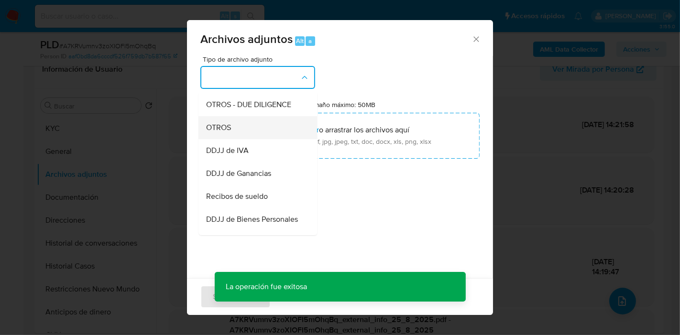
click at [248, 139] on div "OTROS" at bounding box center [255, 127] width 98 height 23
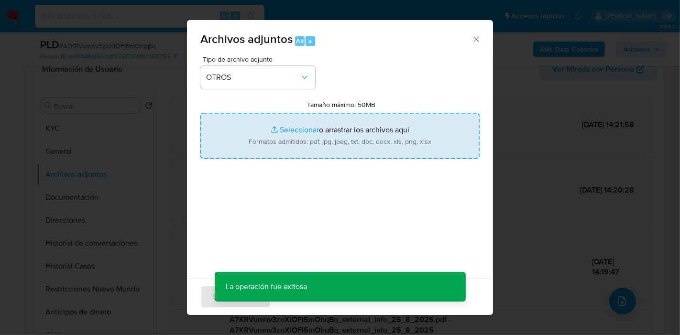
click at [291, 139] on input "Tamaño máximo: 50MB Seleccionar archivos" at bounding box center [339, 136] width 279 height 46
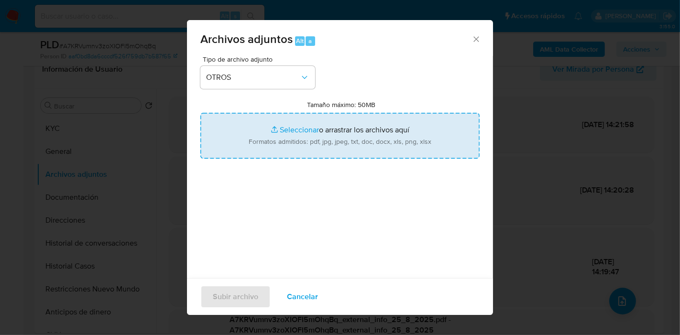
type input "C:\fakepath\Caselog A7KRVumnv3zoXIOFI5mOhqBq_2025_08_19_01_05_32.docx"
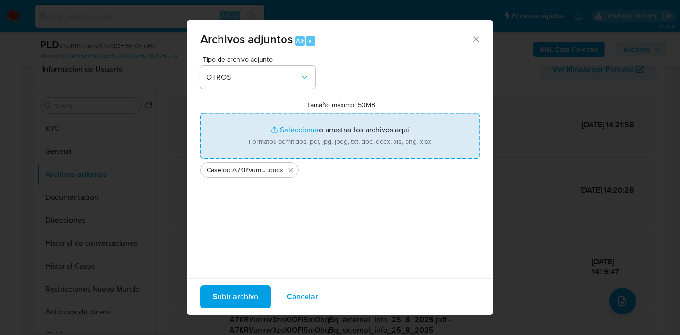
click at [313, 252] on div "Tipo de archivo adjunto OTROS Tamaño máximo: 50MB Seleccionar archivos Seleccio…" at bounding box center [339, 169] width 279 height 226
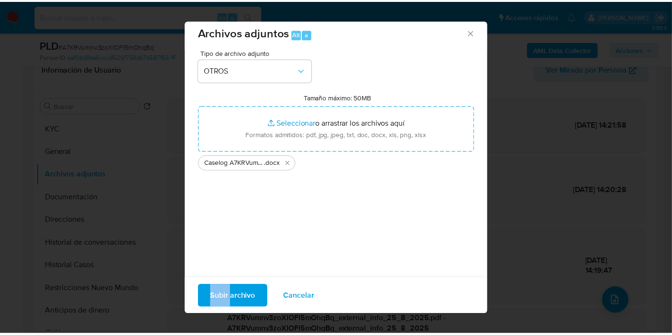
scroll to position [10, 0]
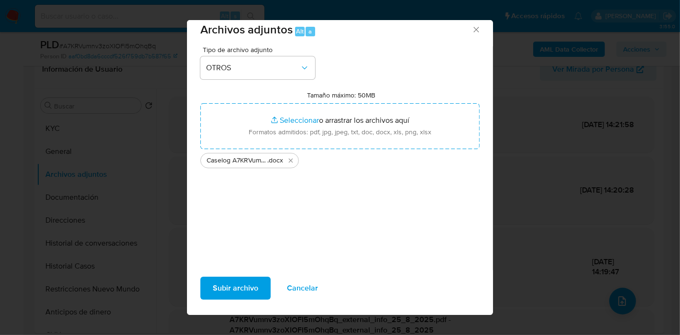
click at [268, 226] on div "Tipo de archivo adjunto OTROS Tamaño máximo: 50MB Seleccionar archivos Seleccio…" at bounding box center [339, 159] width 279 height 226
click at [247, 282] on span "Subir archivo" at bounding box center [235, 288] width 45 height 21
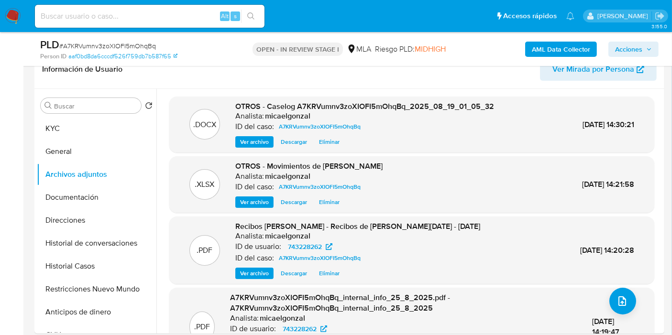
click at [107, 285] on button "Restricciones Nuevo Mundo" at bounding box center [97, 289] width 120 height 23
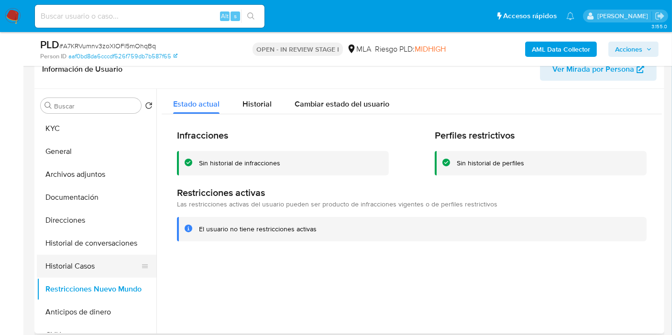
click at [107, 255] on button "Historial Casos" at bounding box center [93, 266] width 112 height 23
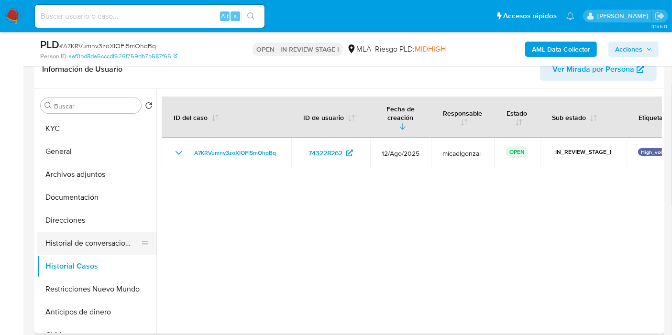
click at [111, 235] on button "Historial de conversaciones" at bounding box center [93, 243] width 112 height 23
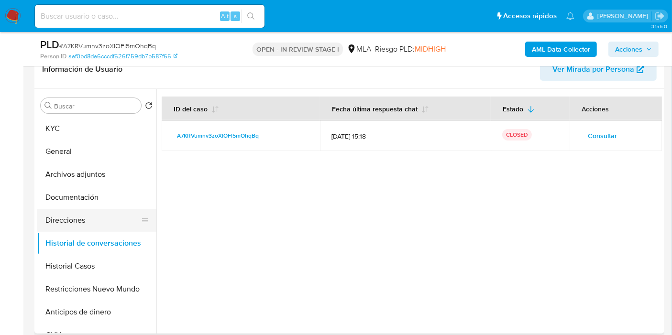
click at [105, 219] on button "Direcciones" at bounding box center [93, 220] width 112 height 23
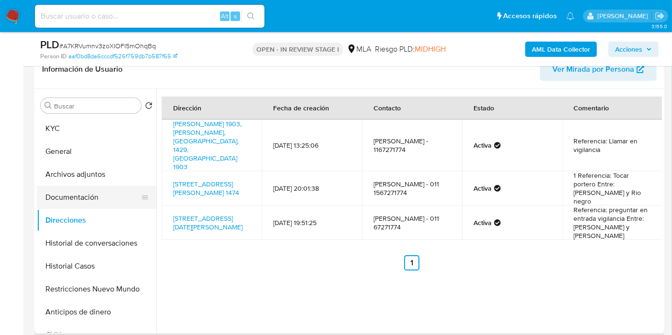
click at [88, 197] on button "Documentación" at bounding box center [93, 197] width 112 height 23
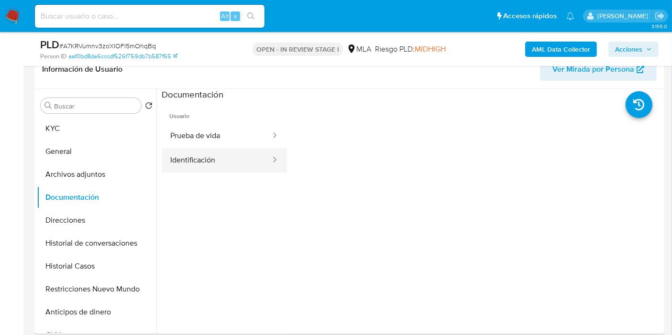
click at [266, 170] on div at bounding box center [271, 160] width 15 height 24
click at [250, 164] on button "Identificación" at bounding box center [217, 160] width 110 height 24
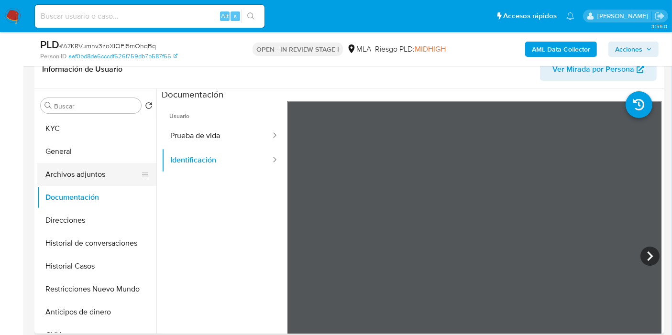
click at [66, 167] on button "Archivos adjuntos" at bounding box center [93, 174] width 112 height 23
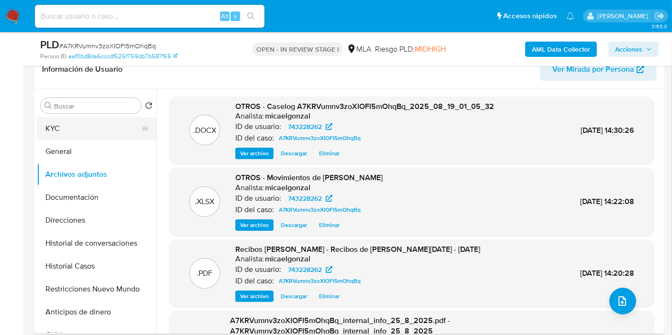
click at [88, 134] on button "KYC" at bounding box center [93, 128] width 112 height 23
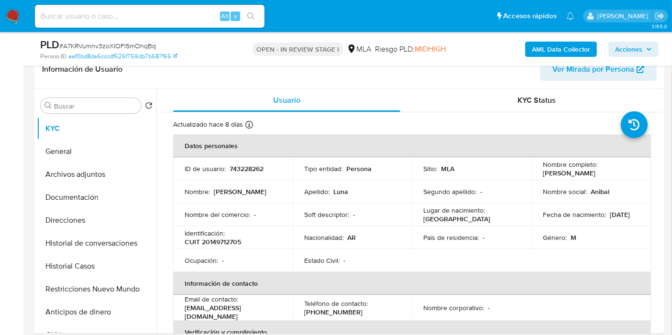
click at [620, 46] on span "Acciones" at bounding box center [628, 49] width 27 height 15
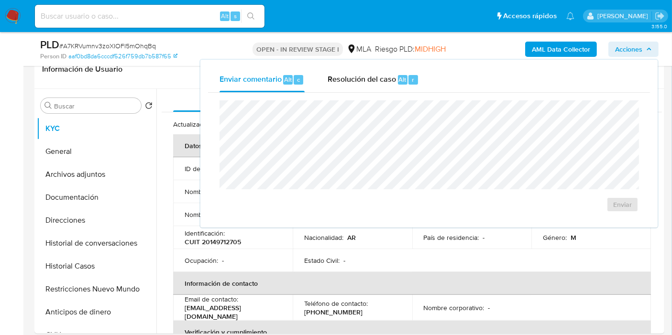
drag, startPoint x: 396, startPoint y: 84, endPoint x: 386, endPoint y: 93, distance: 13.9
click at [395, 85] on div "Resolución del caso Alt r" at bounding box center [373, 79] width 91 height 25
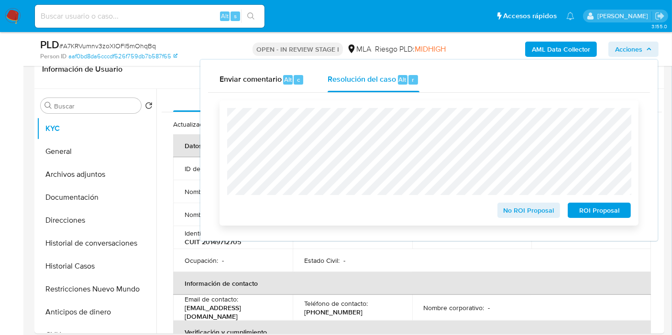
click at [544, 214] on span "No ROI Proposal" at bounding box center [529, 210] width 50 height 13
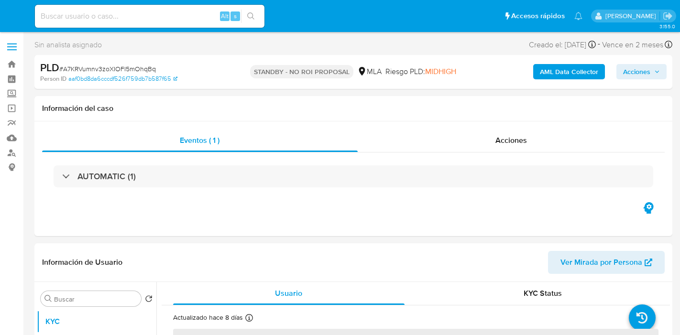
select select "10"
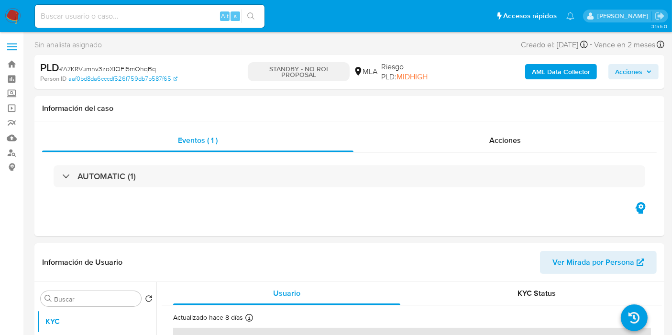
click at [1, 17] on nav "Pausado Ver notificaciones Alt s Accesos rápidos Presiona las siguientes teclas…" at bounding box center [336, 16] width 672 height 32
click at [9, 16] on img at bounding box center [13, 16] width 16 height 16
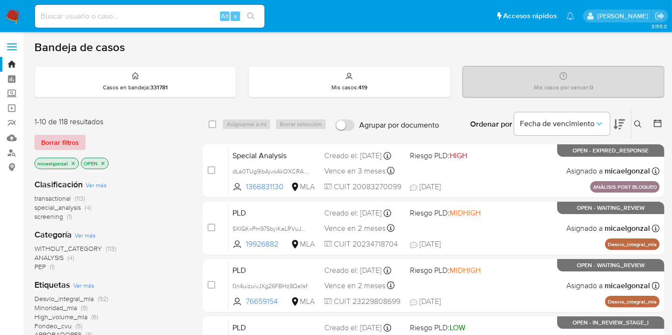
click at [72, 142] on span "Borrar filtros" at bounding box center [60, 142] width 38 height 13
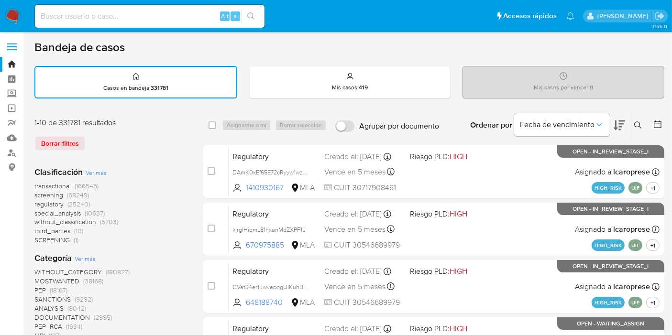
drag, startPoint x: 639, startPoint y: 122, endPoint x: 514, endPoint y: 166, distance: 132.9
click at [638, 123] on icon at bounding box center [638, 125] width 8 height 8
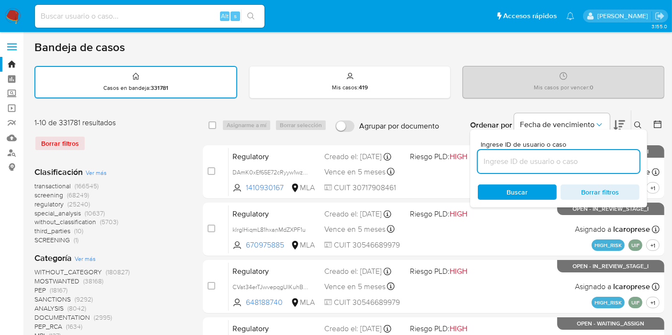
click at [520, 155] on input at bounding box center [559, 161] width 162 height 12
type input "jhpeY9sKL47EjvBxiH4jFrtq"
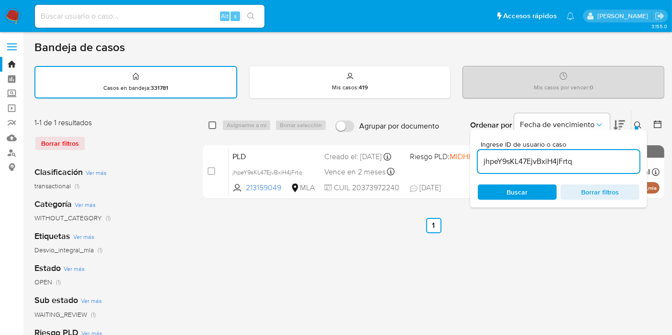
click at [209, 122] on input "checkbox" at bounding box center [212, 125] width 8 height 8
checkbox input "true"
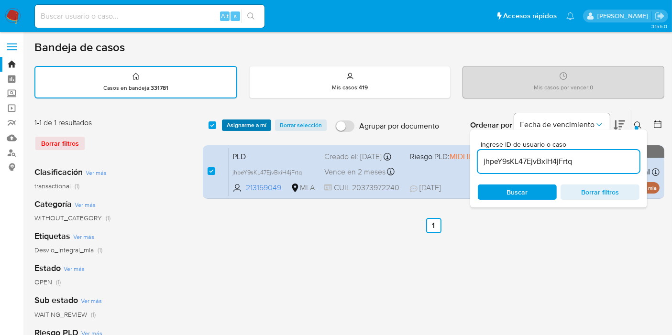
click at [225, 125] on button "Asignarme a mí" at bounding box center [246, 125] width 49 height 11
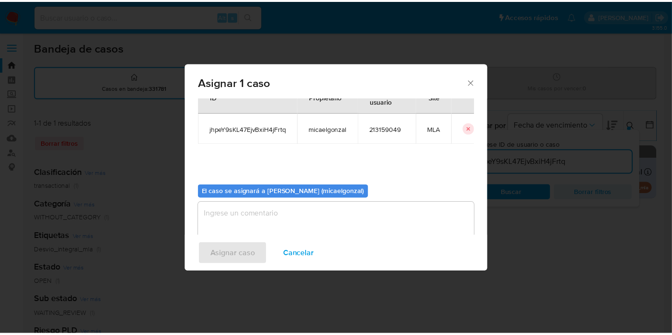
scroll to position [49, 0]
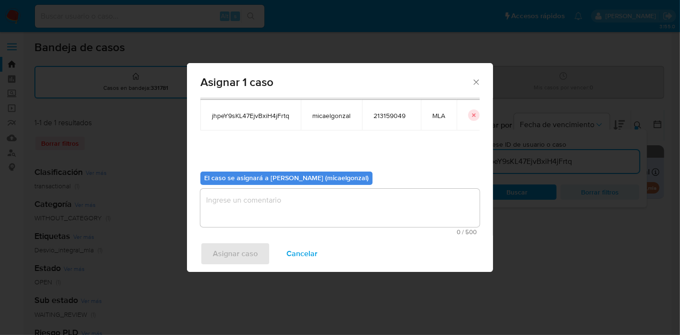
click at [270, 227] on div "0 / 500 500 caracteres restantes" at bounding box center [339, 212] width 279 height 46
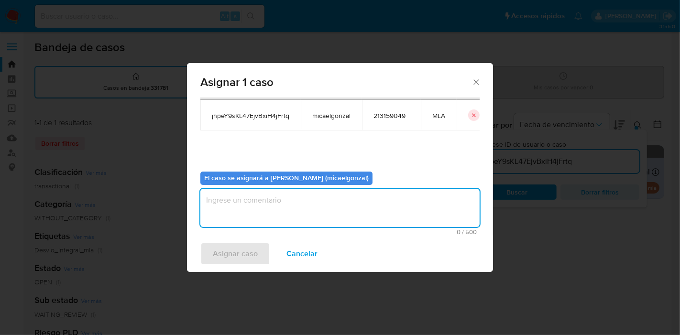
click at [278, 212] on textarea "assign-modal" at bounding box center [339, 208] width 279 height 38
drag, startPoint x: 241, startPoint y: 251, endPoint x: 334, endPoint y: 321, distance: 116.9
click at [240, 252] on span "Asignar caso" at bounding box center [235, 253] width 45 height 21
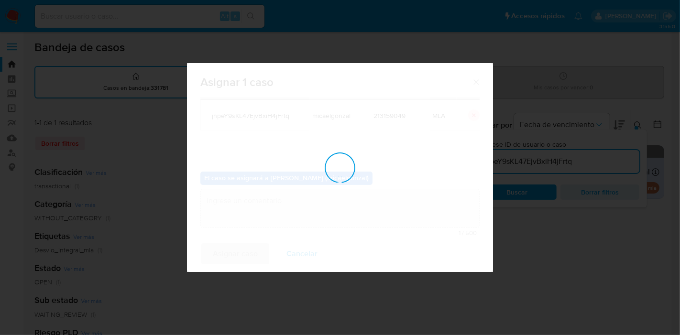
checkbox input "false"
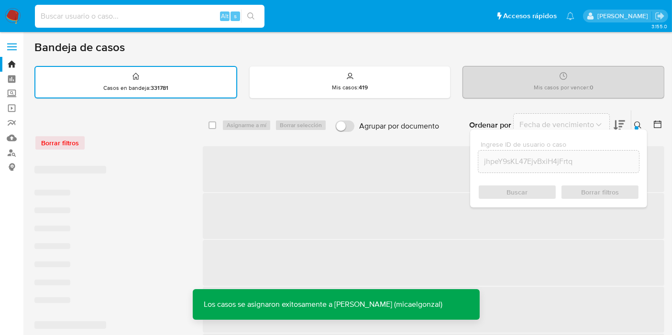
click at [114, 19] on input at bounding box center [150, 16] width 230 height 12
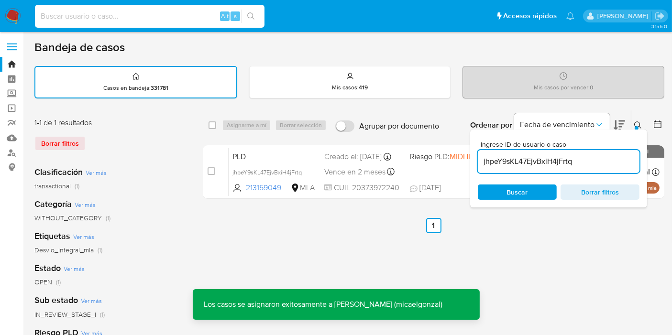
paste input "jhpeY9sKL47EjvBxiH4jFrtq"
type input "jhpeY9sKL47EjvBxiH4jFrtq"
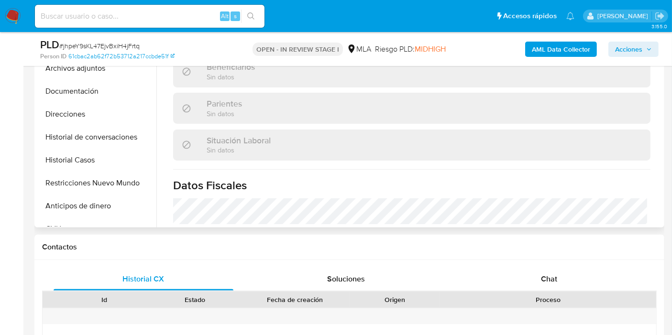
scroll to position [212, 0]
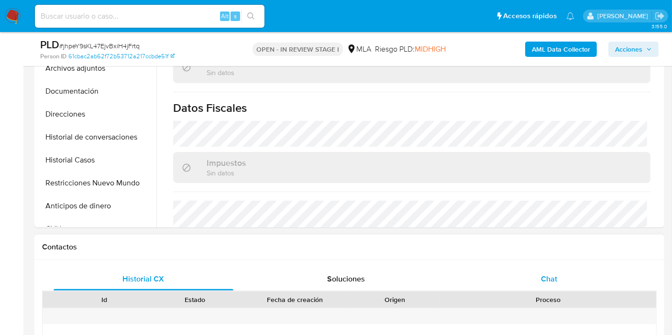
click at [548, 279] on span "Chat" at bounding box center [549, 279] width 16 height 11
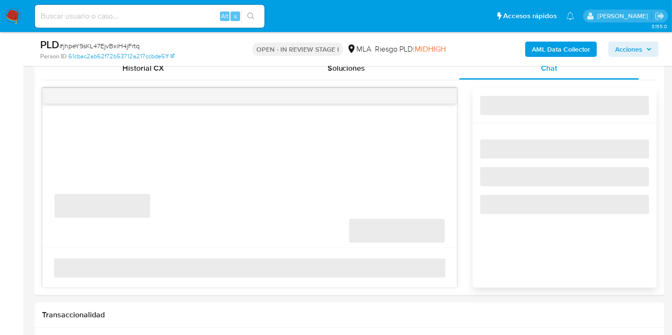
scroll to position [438, 0]
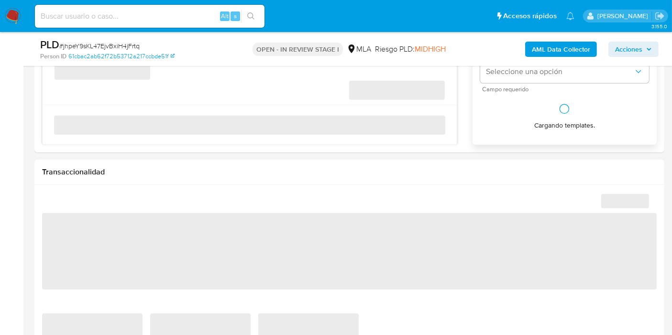
select select "10"
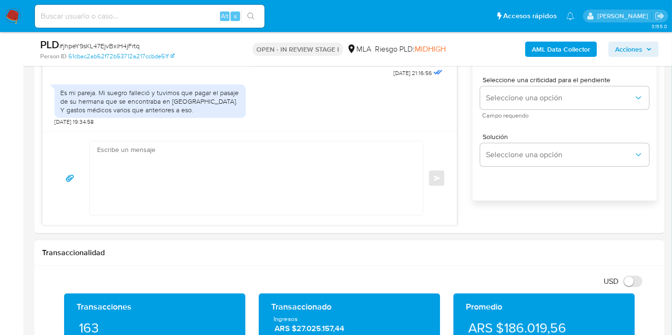
scroll to position [531, 0]
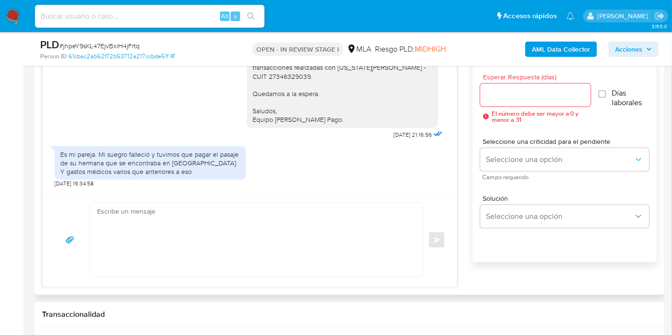
click at [171, 160] on div "Es mi pareja. Mi suegro falleció y tuvimos que pagar el pasaje de su hermana qu…" at bounding box center [150, 163] width 180 height 26
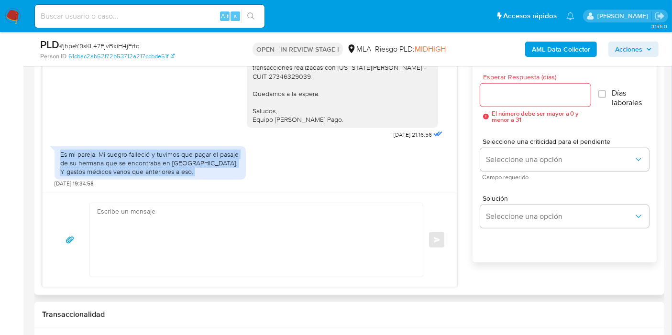
click at [171, 160] on div "Es mi pareja. Mi suegro falleció y tuvimos que pagar el pasaje de su hermana qu…" at bounding box center [150, 163] width 180 height 26
click at [178, 159] on div "Es mi pareja. Mi suegro falleció y tuvimos que pagar el pasaje de su hermana qu…" at bounding box center [150, 163] width 180 height 26
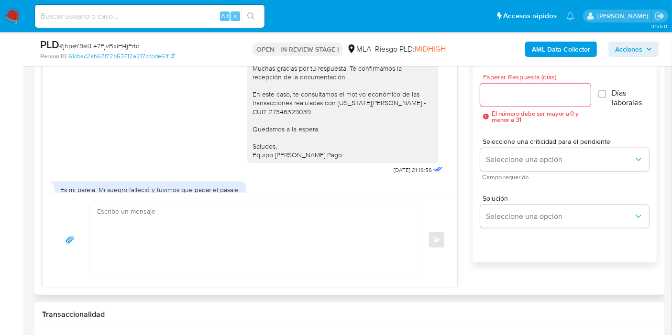
scroll to position [673, 0]
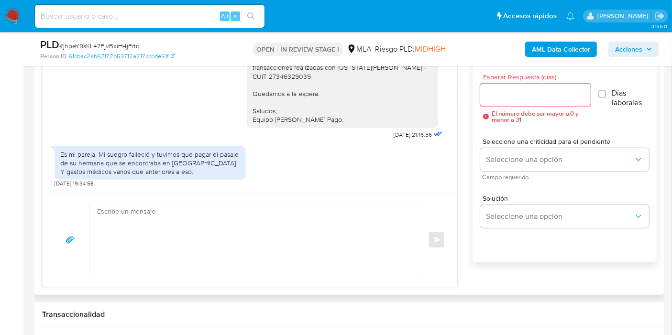
click at [171, 159] on div "Es mi pareja. Mi suegro falleció y tuvimos que pagar el pasaje de su hermana qu…" at bounding box center [150, 163] width 180 height 26
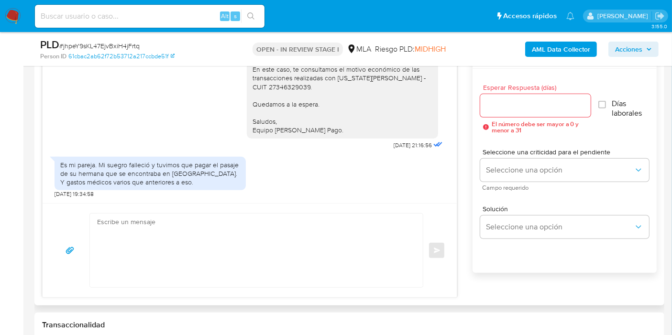
scroll to position [531, 0]
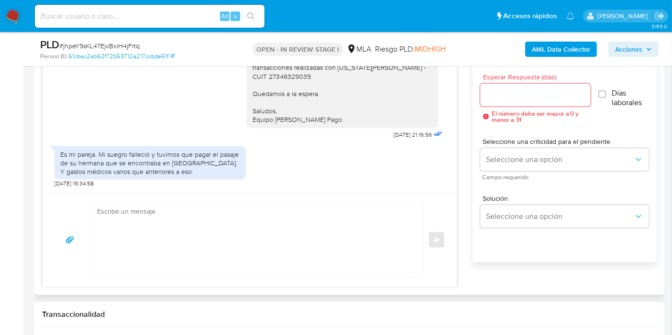
click at [283, 267] on textarea at bounding box center [254, 240] width 314 height 74
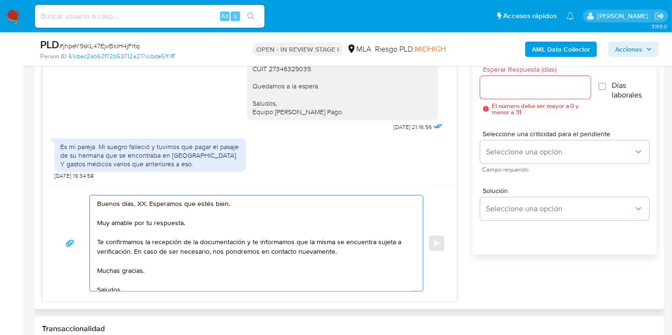
scroll to position [584, 0]
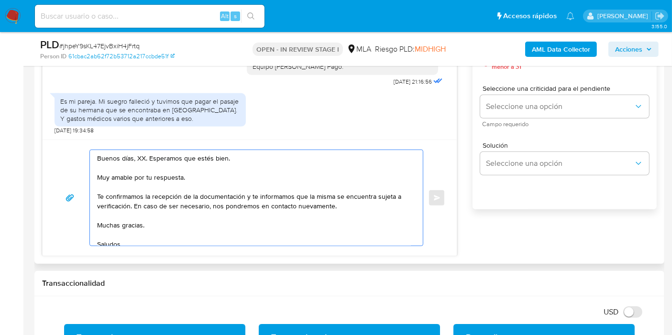
click at [139, 159] on textarea "Buenos días, XX. Esperamos que estés bien. Muy amable por tu respuesta. Te conf…" at bounding box center [254, 198] width 314 height 96
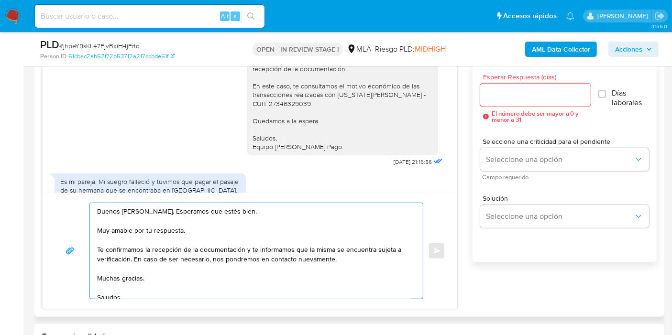
scroll to position [567, 0]
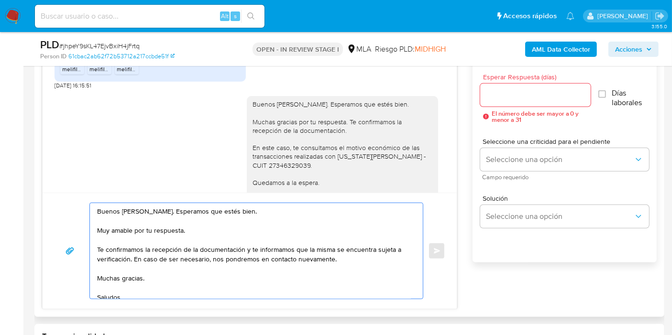
click at [184, 246] on textarea "Buenos días, Franco. Esperamos que estés bien. Muy amable por tu respuesta. Te …" at bounding box center [254, 251] width 314 height 96
drag, startPoint x: 132, startPoint y: 259, endPoint x: 74, endPoint y: 238, distance: 61.7
click at [74, 238] on div "Buenos días, Franco. Esperamos que estés bien. Muy amable por tu respuesta. Te …" at bounding box center [249, 251] width 391 height 97
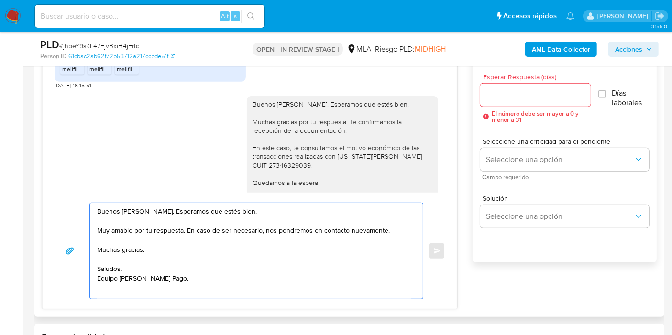
click at [142, 247] on textarea "Buenos días, Franco. Esperamos que estés bien. Muy amable por tu respuesta. En …" at bounding box center [254, 251] width 314 height 96
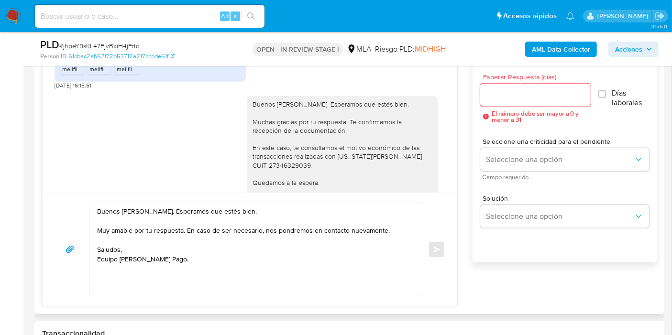
drag, startPoint x: 97, startPoint y: 300, endPoint x: 110, endPoint y: 289, distance: 17.0
click at [102, 294] on div "Buenos días, Franco. Esperamos que estés bien. Muy amable por tu respuesta. En …" at bounding box center [250, 249] width 414 height 113
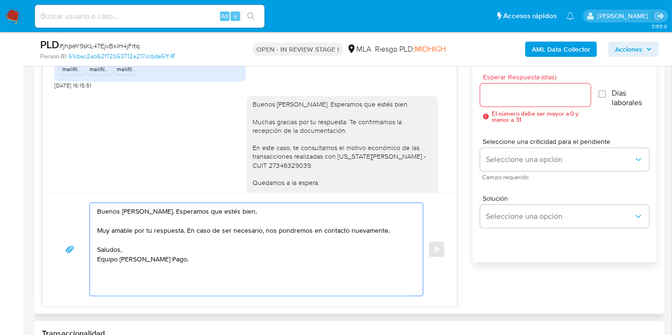
click at [110, 289] on textarea "Buenos días, Franco. Esperamos que estés bien. Muy amable por tu respuesta. En …" at bounding box center [254, 249] width 314 height 93
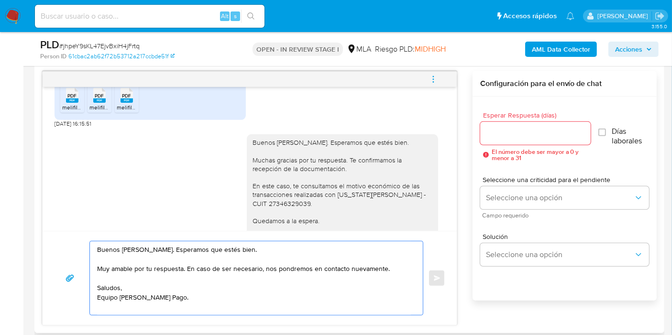
scroll to position [478, 0]
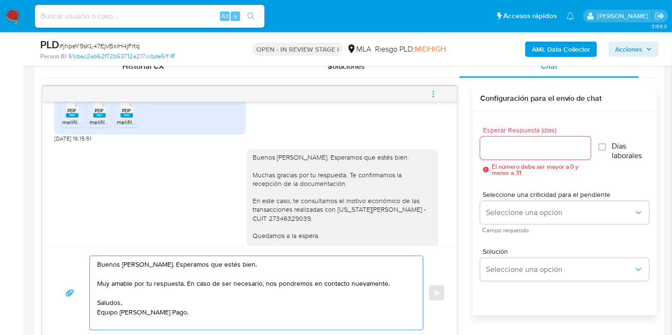
type textarea "Buenos días, Franco. Esperamos que estés bien. Muy amable por tu respuesta. En …"
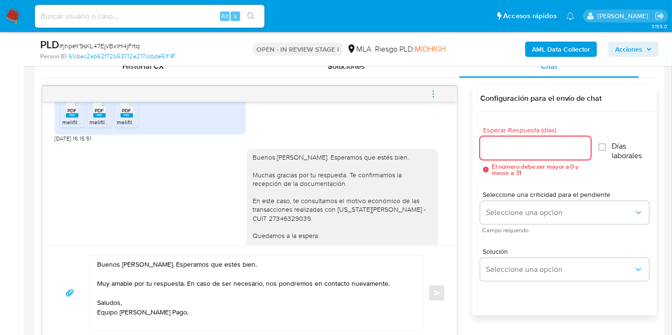
click at [498, 148] on input "Esperar Respuesta (días)" at bounding box center [535, 148] width 110 height 12
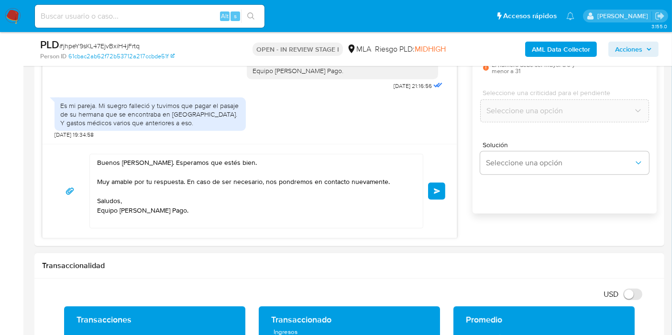
scroll to position [584, 0]
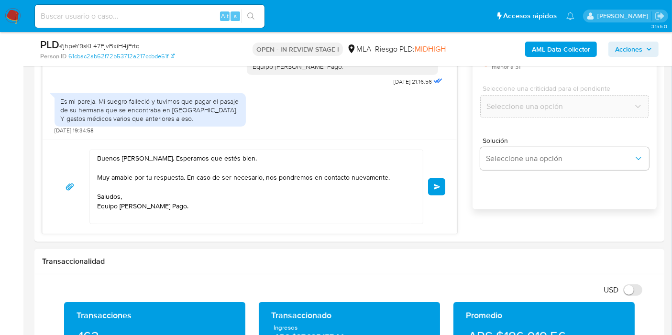
type input "0"
click at [197, 175] on textarea "Buenos días, Franco. Esperamos que estés bien. Muy amable por tu respuesta. En …" at bounding box center [254, 187] width 314 height 74
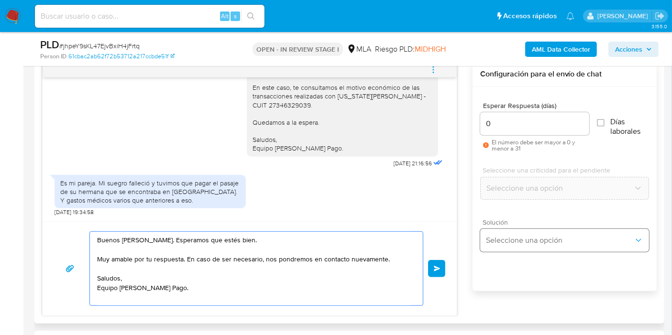
scroll to position [531, 0]
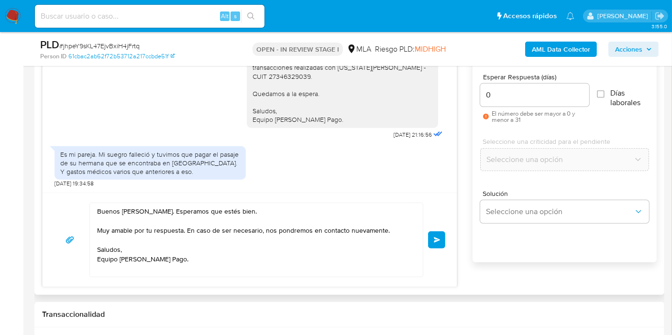
click at [445, 239] on button "Enviar" at bounding box center [436, 239] width 17 height 17
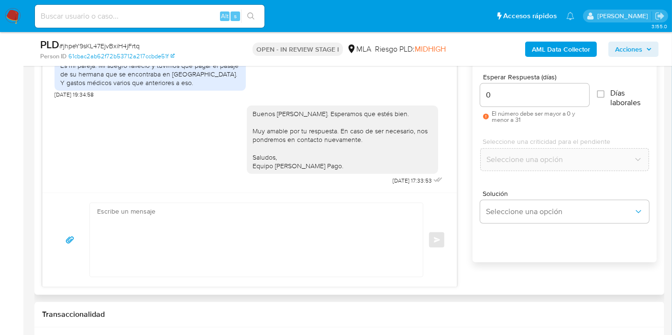
scroll to position [656, 0]
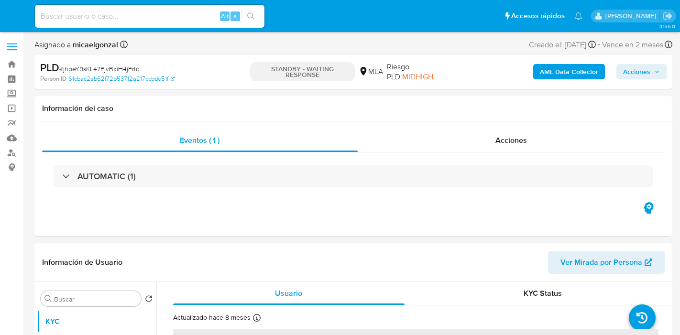
select select "10"
